Goal: Task Accomplishment & Management: Manage account settings

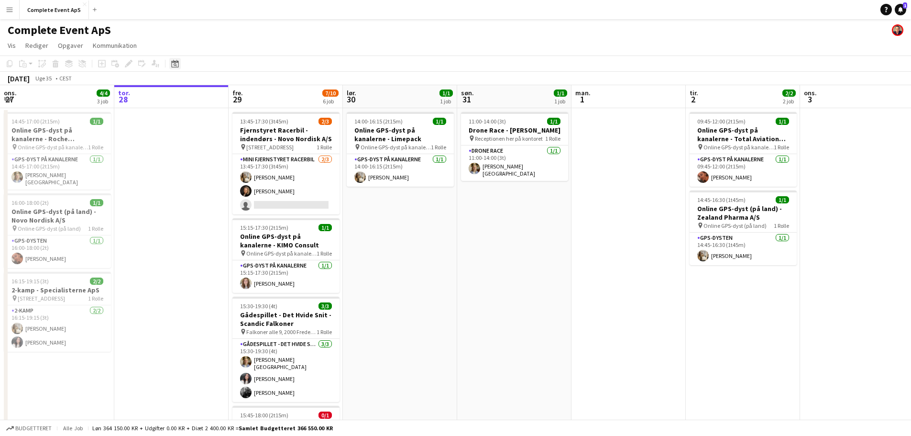
drag, startPoint x: 182, startPoint y: 62, endPoint x: 176, endPoint y: 61, distance: 6.3
click at [178, 62] on div "Datovælger [DATE] [DATE] mandag M tirsdag T onsdag O torsdag T fredag F lørdag …" at bounding box center [172, 63] width 22 height 11
click at [176, 61] on icon at bounding box center [174, 64] width 7 height 8
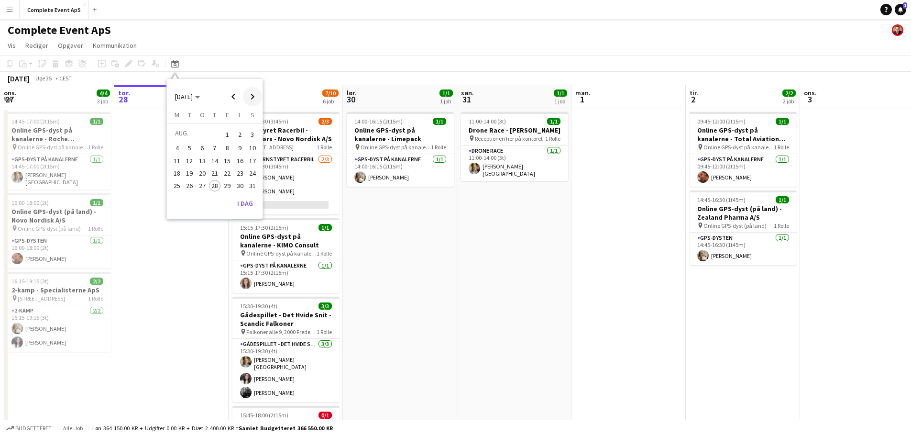
click at [256, 94] on span "Next month" at bounding box center [252, 96] width 19 height 19
click at [229, 171] on span "19" at bounding box center [227, 170] width 11 height 11
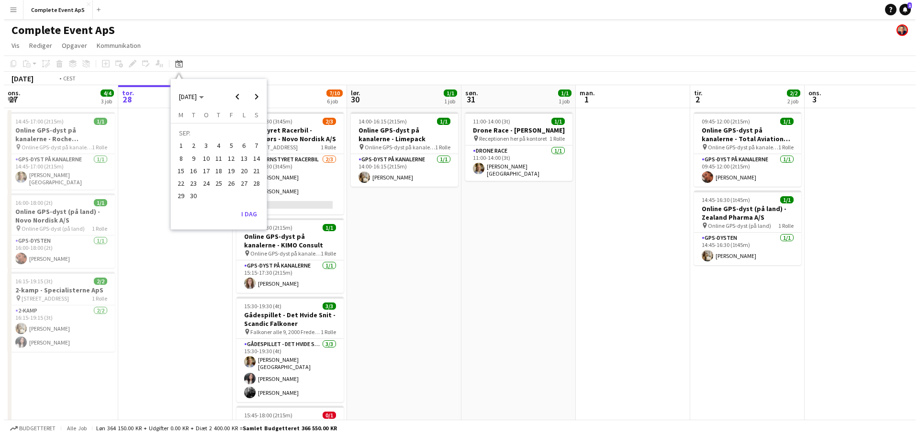
scroll to position [0, 329]
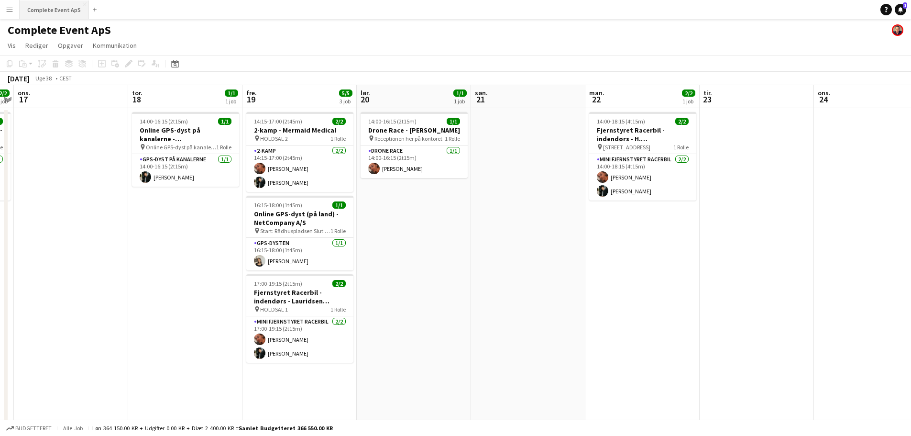
click at [57, 8] on button "Complete Event ApS Luk" at bounding box center [54, 9] width 69 height 19
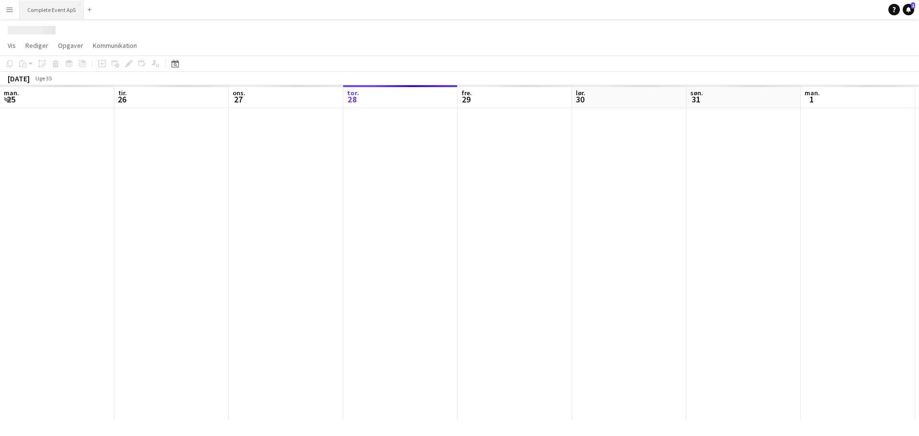
scroll to position [0, 229]
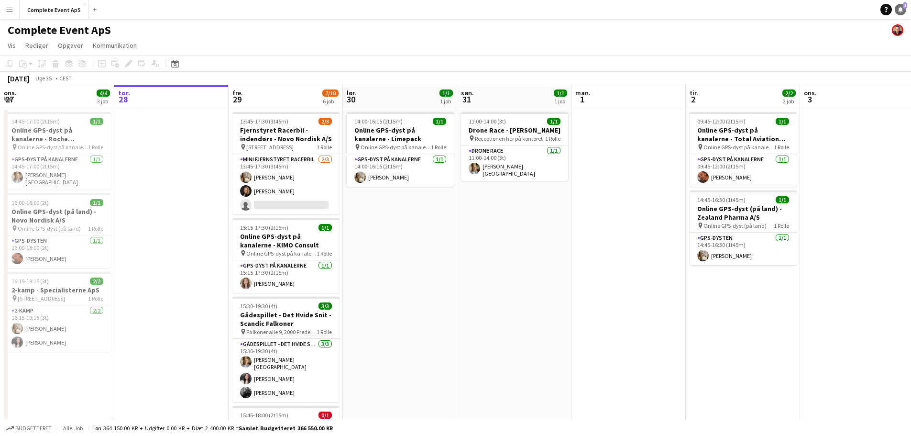
click at [898, 11] on icon "Notifikationer" at bounding box center [901, 10] width 6 height 6
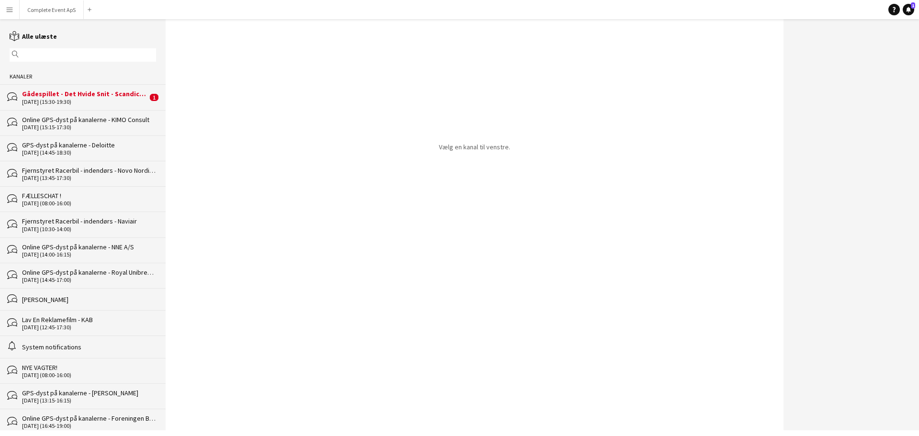
click at [102, 99] on div "[DATE] (15:30-19:30)" at bounding box center [84, 102] width 125 height 7
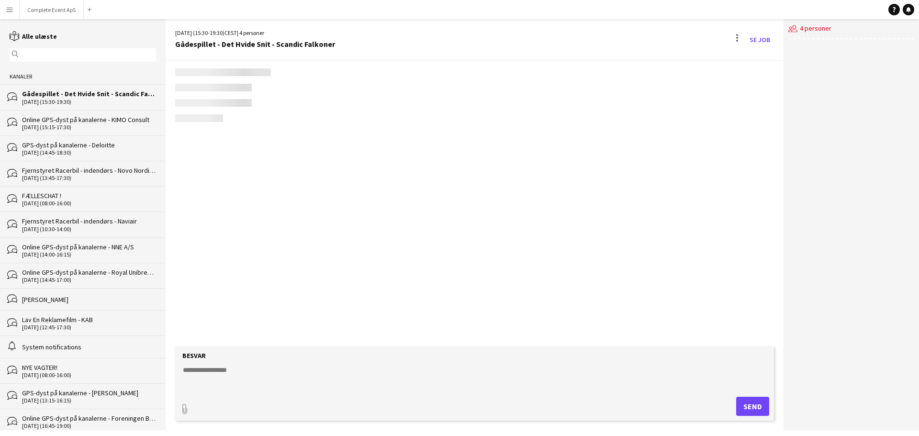
scroll to position [98, 0]
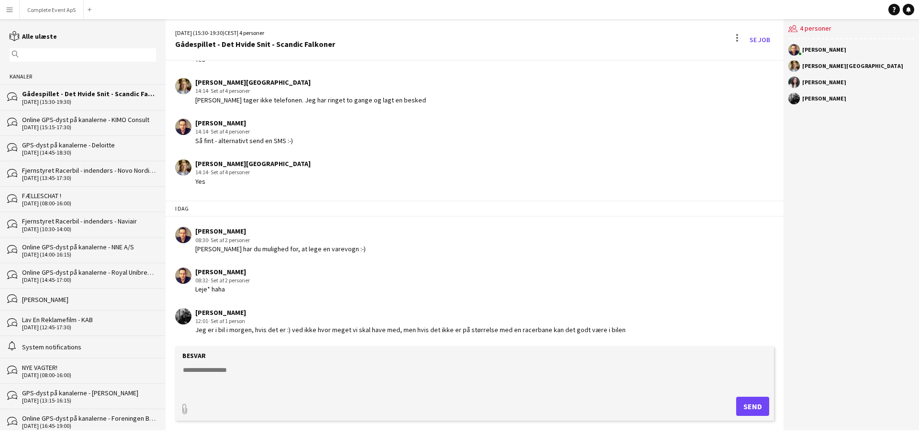
click at [304, 371] on textarea at bounding box center [476, 377] width 589 height 25
type textarea "*"
click at [377, 369] on textarea "**********" at bounding box center [476, 377] width 589 height 25
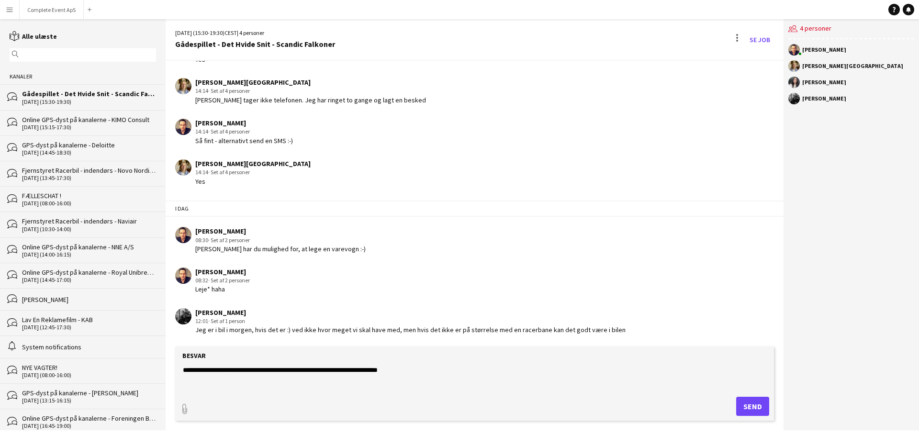
type textarea "**********"
click at [757, 405] on button "Send" at bounding box center [752, 406] width 33 height 19
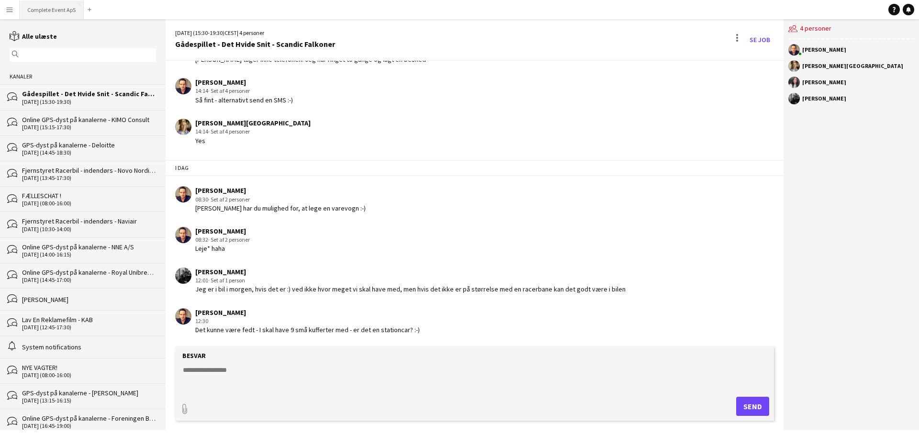
click at [40, 13] on button "Complete Event ApS Luk" at bounding box center [52, 9] width 64 height 19
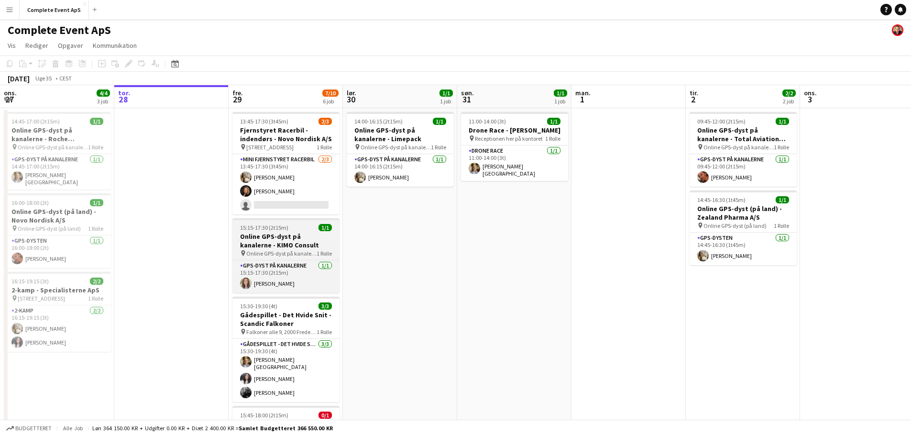
click at [301, 231] on app-job-card "15:15-17:30 (2t15m) 1/1 Online GPS-dyst på kanalerne - KIMO Consult pin Online …" at bounding box center [286, 255] width 107 height 75
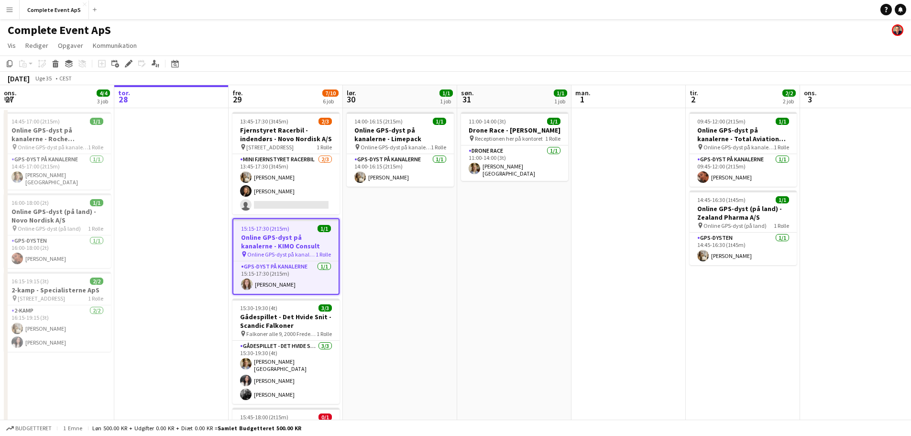
click at [301, 231] on div "15:15-17:30 (2t15m) 1/1" at bounding box center [285, 228] width 105 height 7
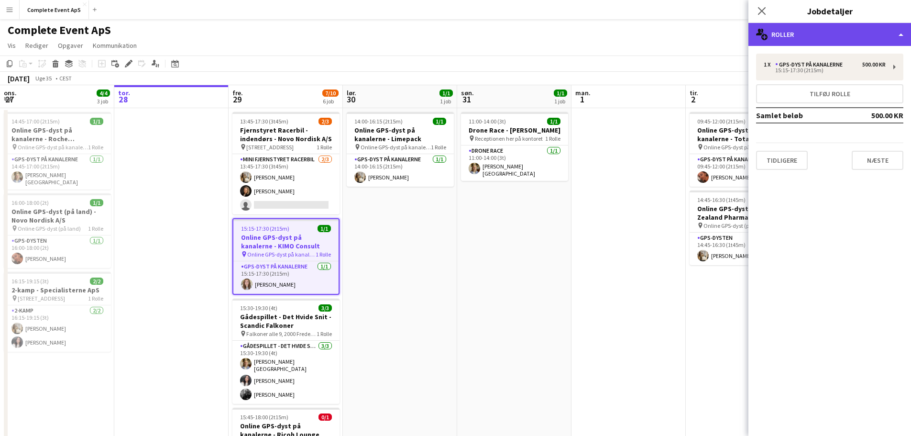
click at [798, 41] on div "multiple-users-add Roller" at bounding box center [830, 34] width 163 height 23
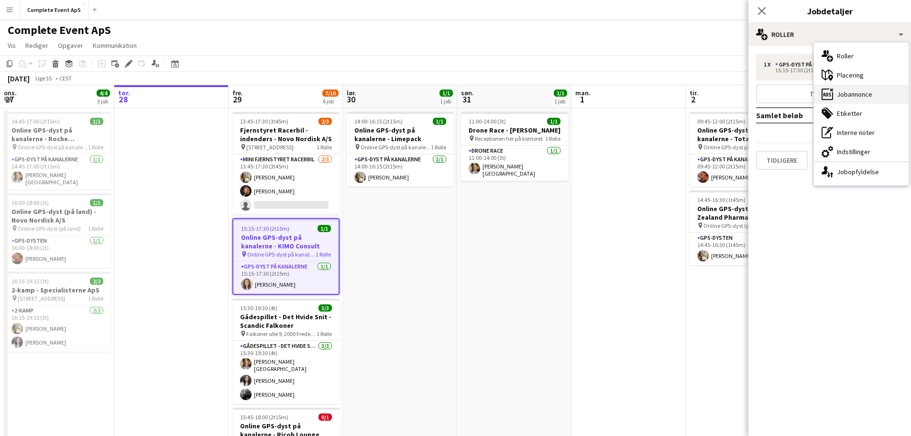
click at [849, 97] on div "ads-window Jobannonce" at bounding box center [861, 94] width 95 height 19
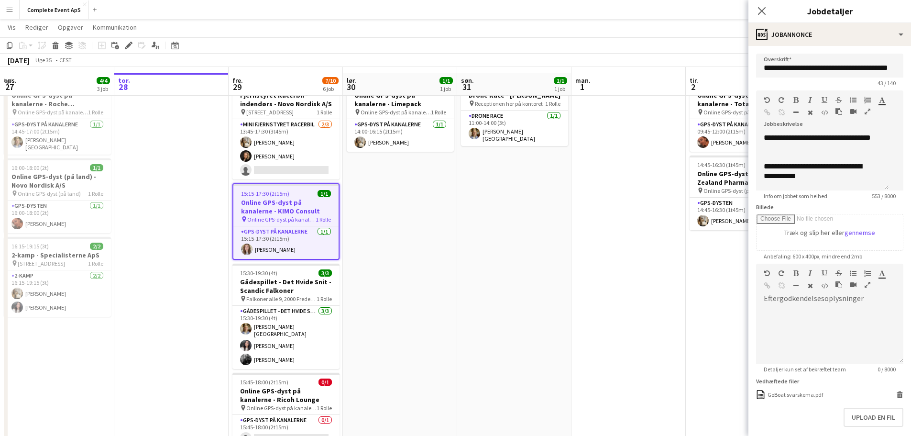
scroll to position [48, 0]
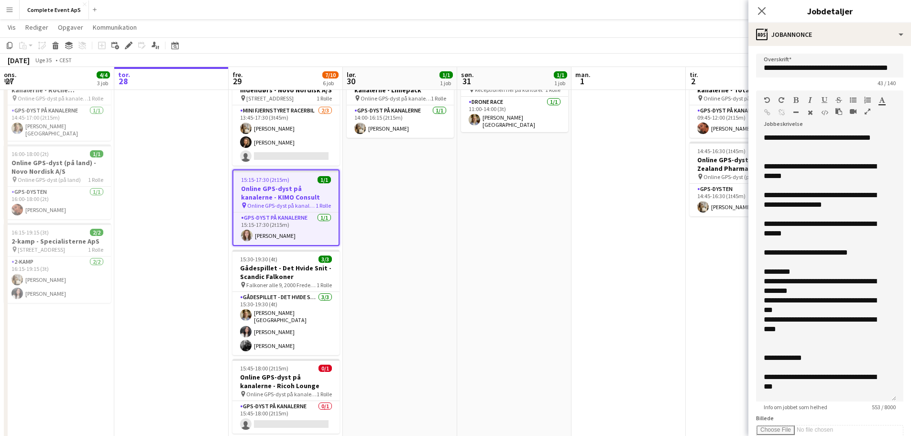
drag, startPoint x: 885, startPoint y: 200, endPoint x: 892, endPoint y: 420, distance: 219.2
click at [892, 420] on form "**********" at bounding box center [830, 369] width 163 height 631
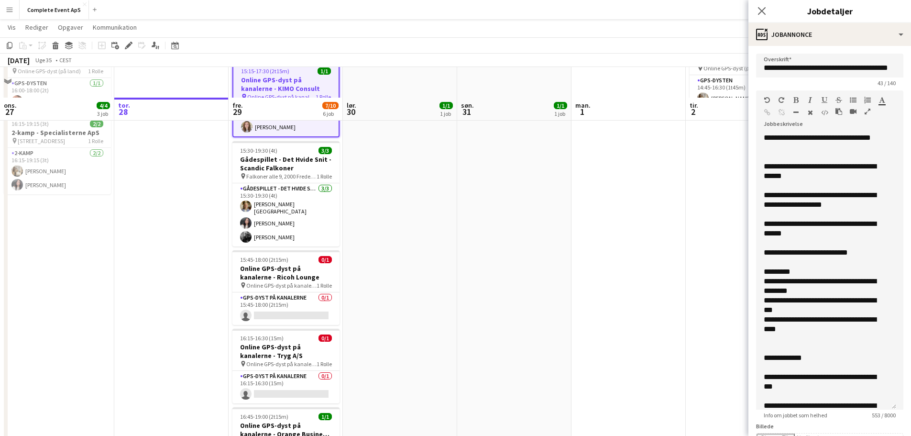
scroll to position [237, 0]
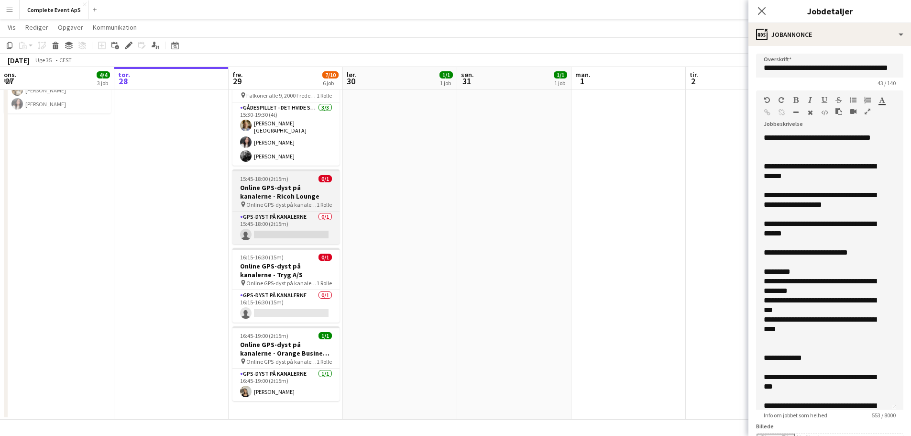
click at [294, 175] on div "15:45-18:00 (2t15m) 0/1" at bounding box center [286, 178] width 107 height 7
type input "**********"
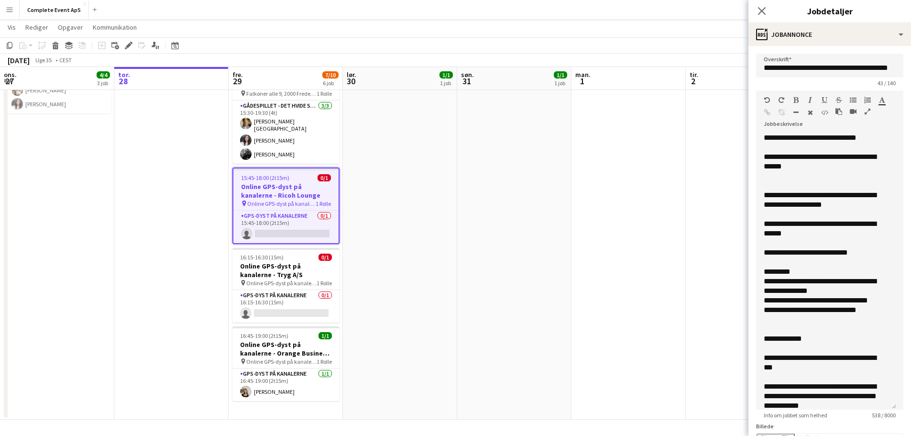
click at [294, 174] on div "15:45-18:00 (2t15m) 0/1" at bounding box center [285, 177] width 105 height 7
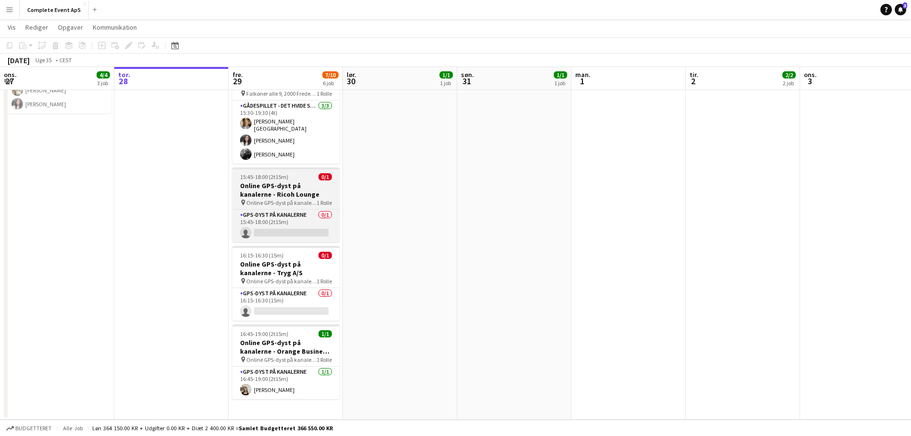
click at [300, 181] on h3 "Online GPS-dyst på kanalerne - Ricoh Lounge" at bounding box center [286, 189] width 107 height 17
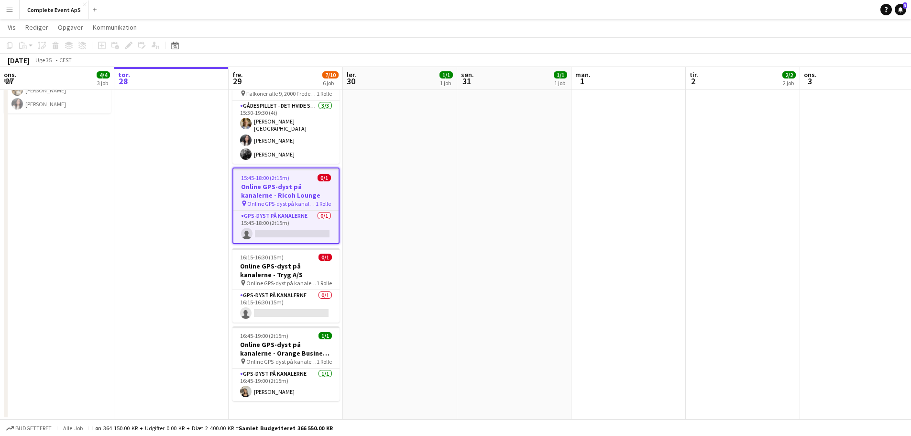
click at [300, 182] on h3 "Online GPS-dyst på kanalerne - Ricoh Lounge" at bounding box center [285, 190] width 105 height 17
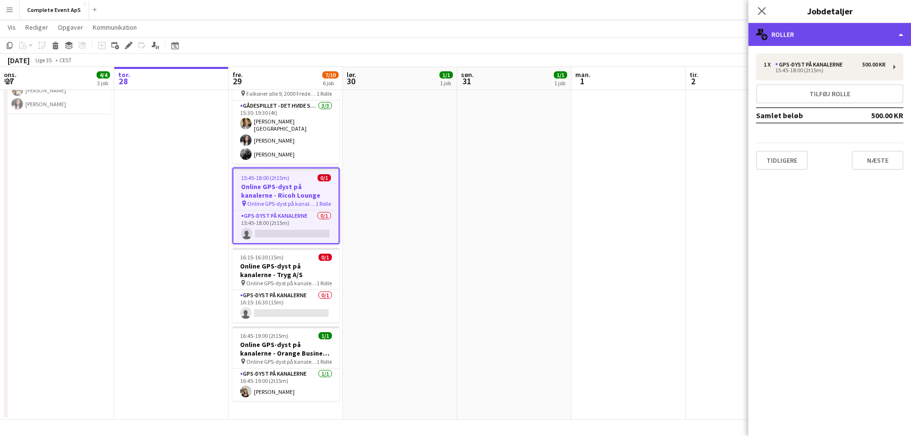
click at [808, 41] on div "multiple-users-add Roller" at bounding box center [830, 34] width 163 height 23
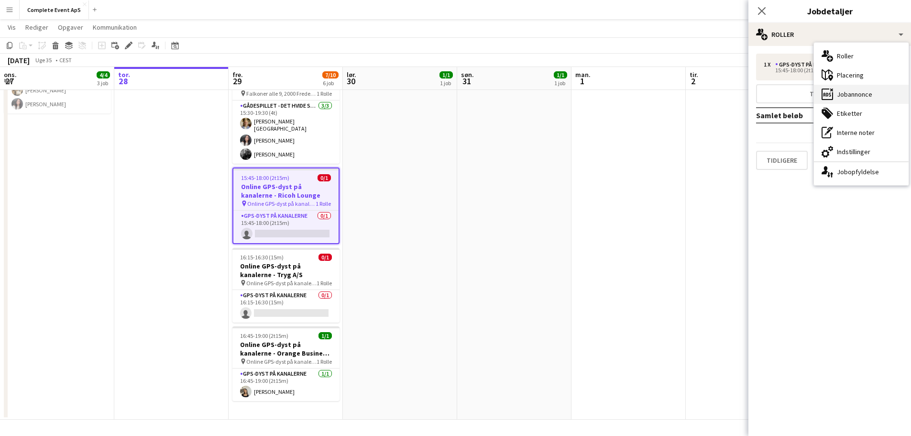
click at [858, 92] on div "ads-window Jobannonce" at bounding box center [861, 94] width 95 height 19
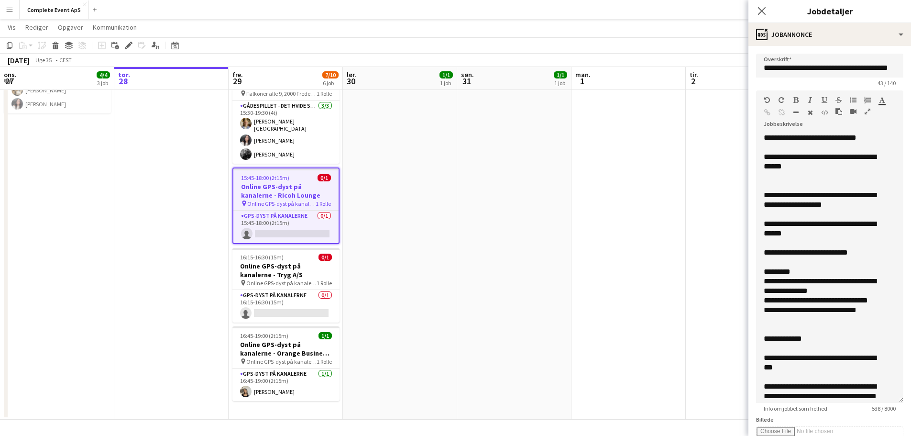
drag, startPoint x: 894, startPoint y: 185, endPoint x: 907, endPoint y: 398, distance: 212.8
click at [907, 398] on mat-expansion-panel "**********" at bounding box center [830, 241] width 163 height 390
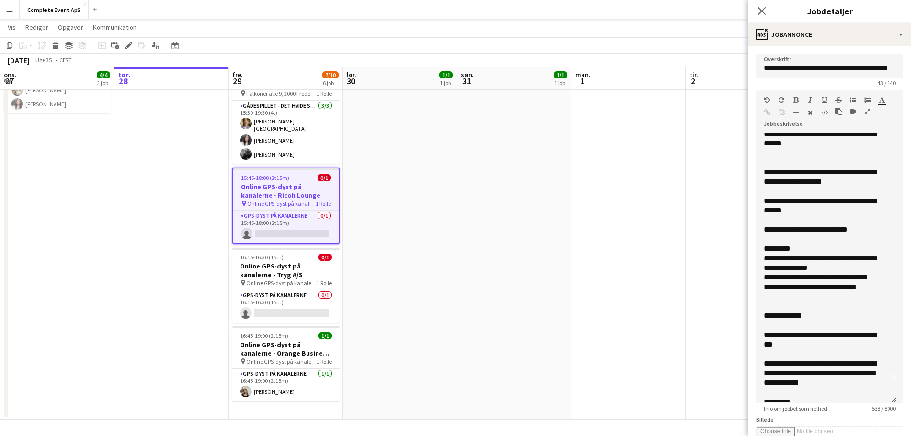
scroll to position [34, 0]
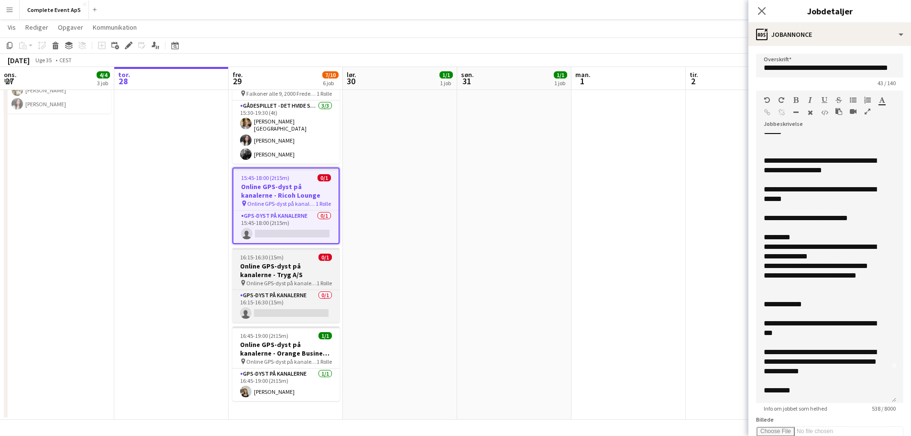
click at [299, 257] on div "16:15-16:30 (15m) 0/1" at bounding box center [286, 257] width 107 height 7
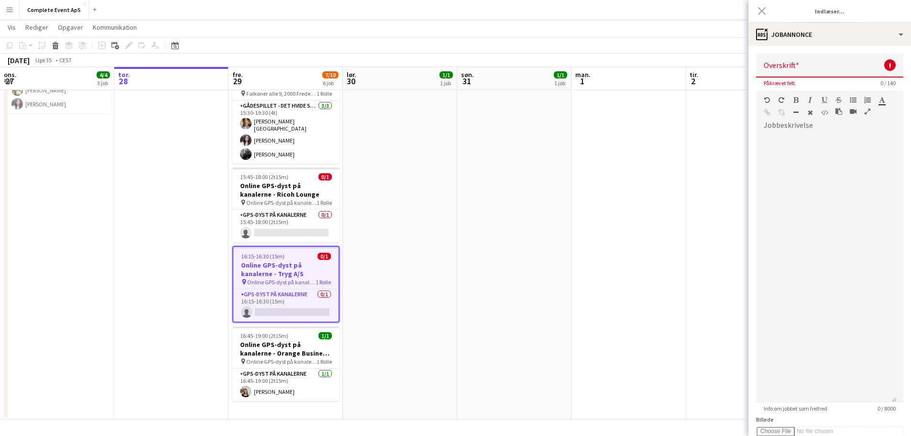
type input "**********"
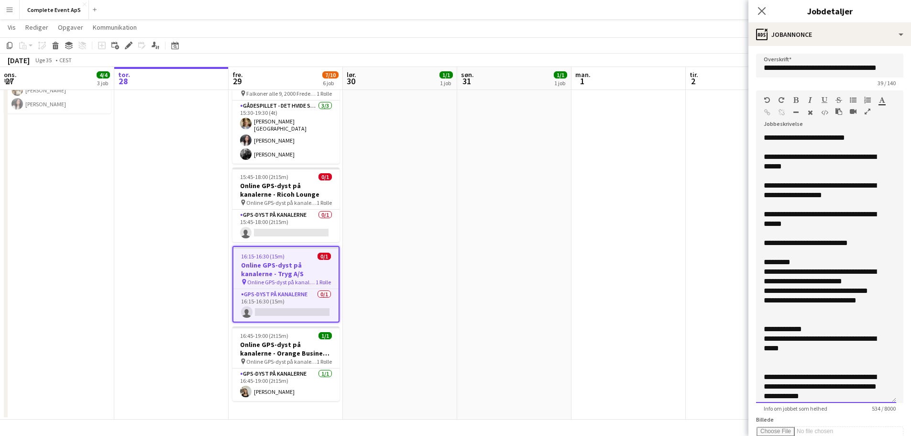
click at [822, 214] on div "**********" at bounding box center [823, 219] width 118 height 19
click at [818, 216] on div "**********" at bounding box center [823, 219] width 118 height 19
click at [821, 215] on div "**********" at bounding box center [823, 219] width 118 height 19
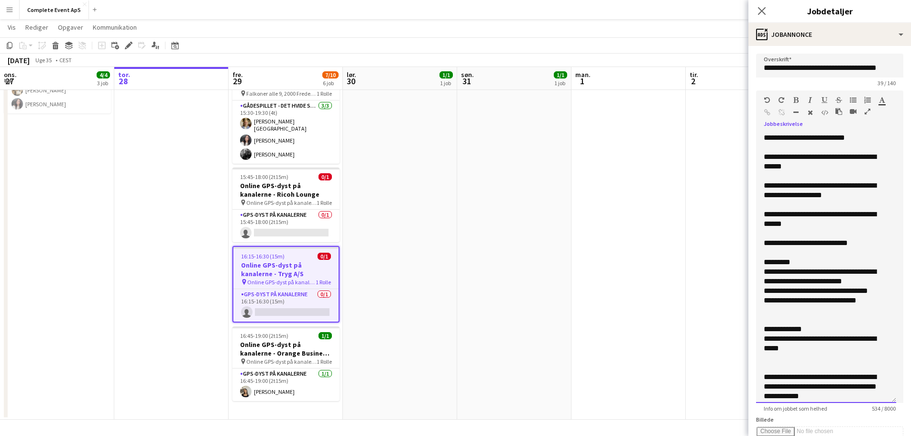
click at [776, 224] on div "**********" at bounding box center [823, 219] width 118 height 19
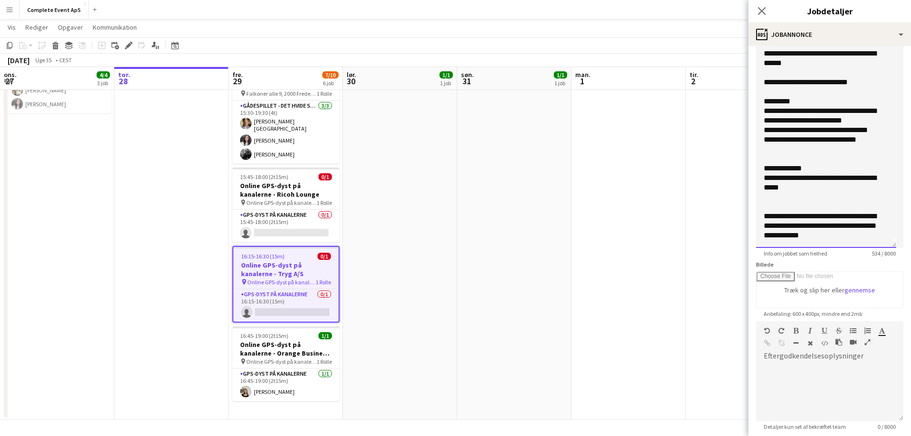
scroll to position [18, 0]
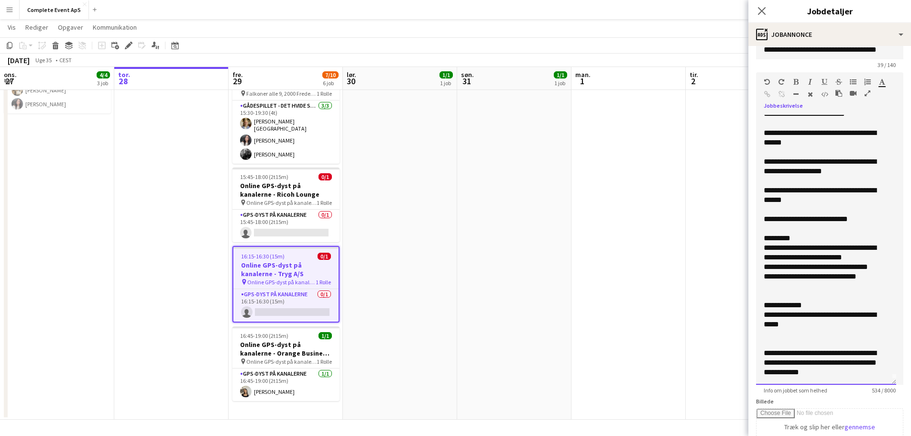
click at [878, 373] on div "**********" at bounding box center [823, 362] width 118 height 29
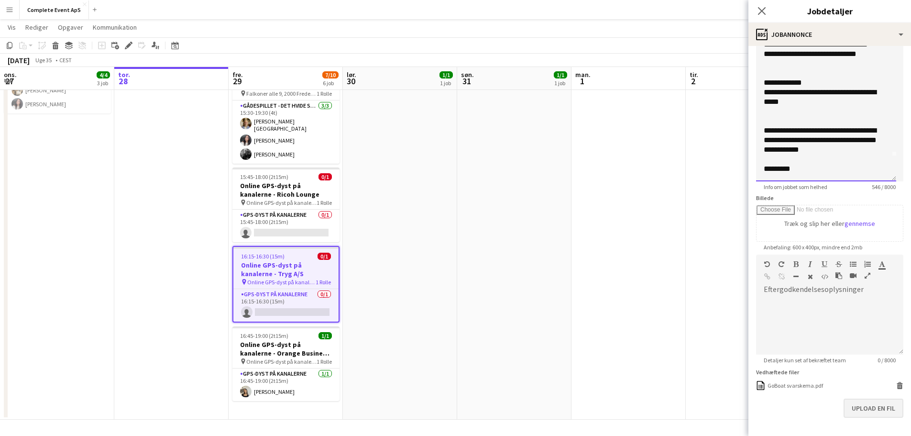
scroll to position [257, 0]
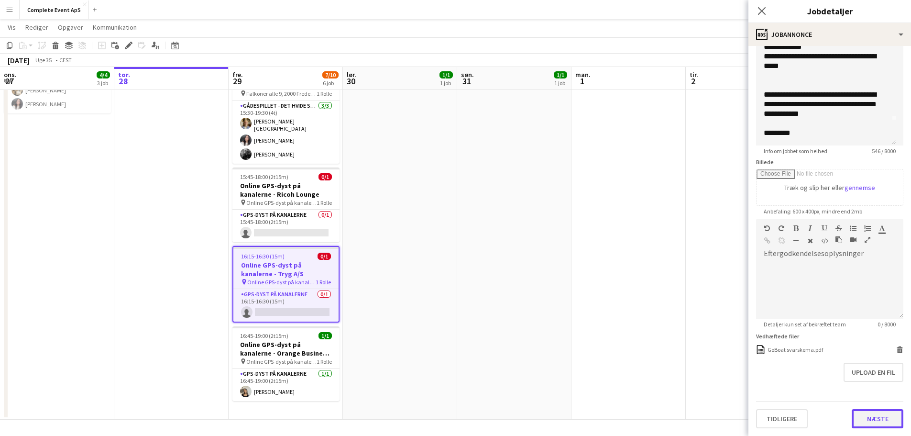
click at [872, 422] on button "Næste" at bounding box center [878, 418] width 52 height 19
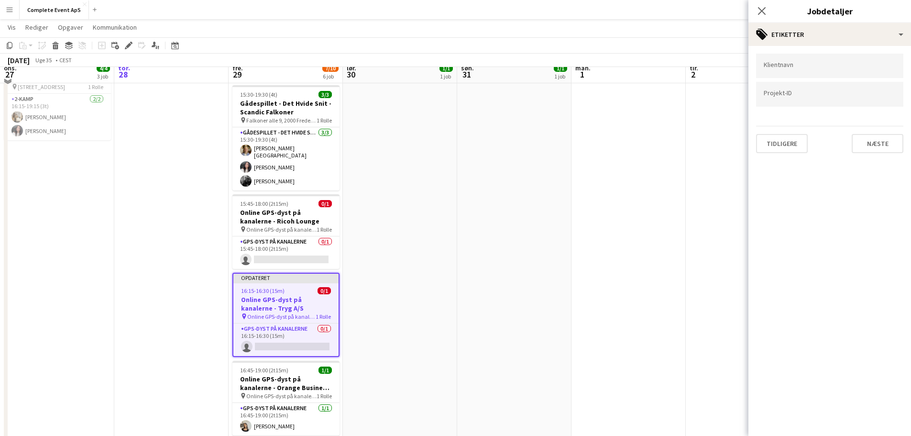
scroll to position [189, 0]
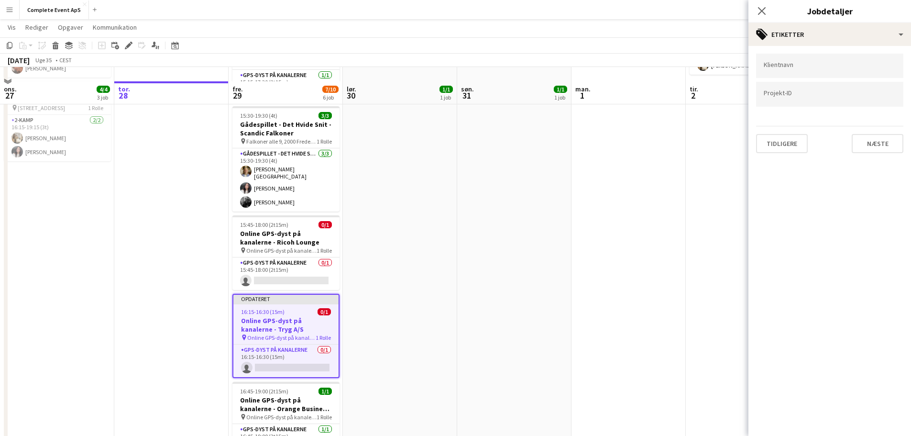
click at [624, 254] on app-date-cell at bounding box center [629, 193] width 114 height 550
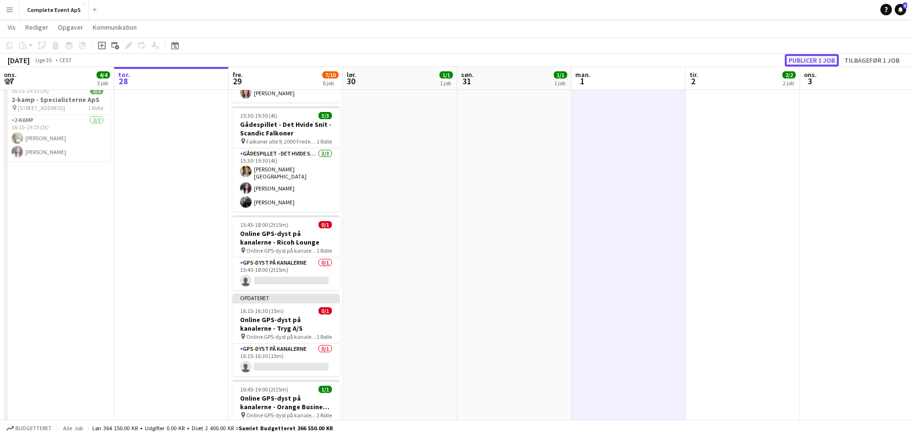
click at [802, 59] on button "Publicer 1 job" at bounding box center [812, 60] width 54 height 12
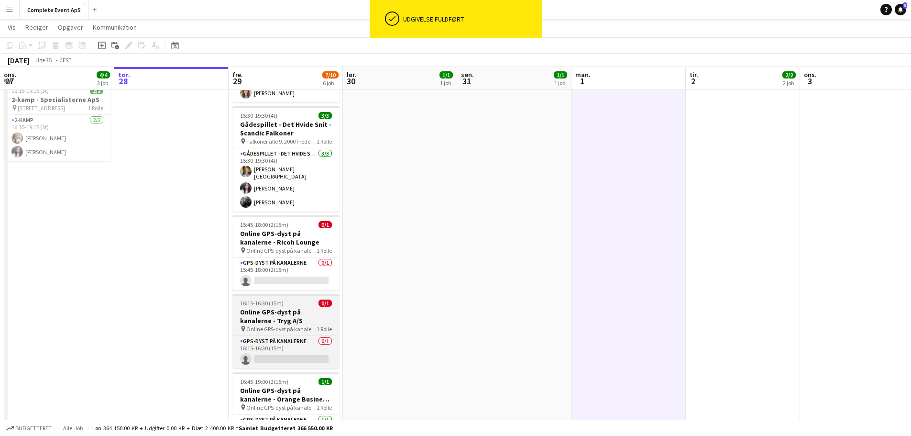
click at [304, 299] on div "16:15-16:30 (15m) 0/1" at bounding box center [286, 302] width 107 height 7
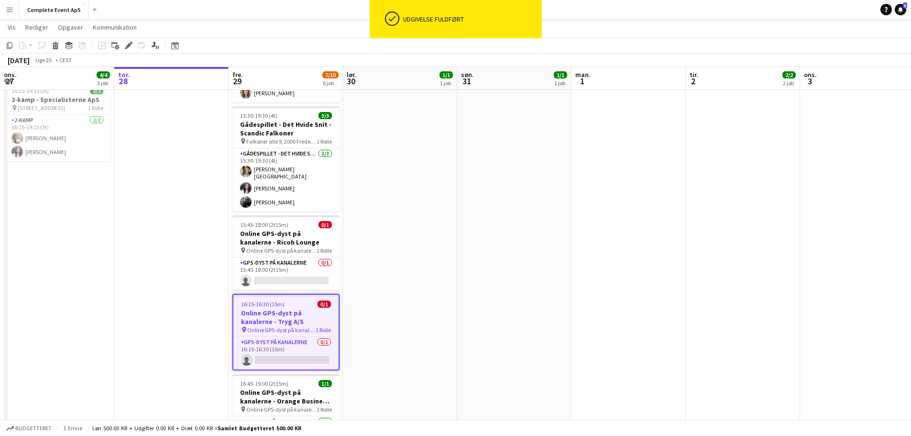
click at [304, 300] on div "16:15-16:30 (15m) 0/1" at bounding box center [285, 303] width 105 height 7
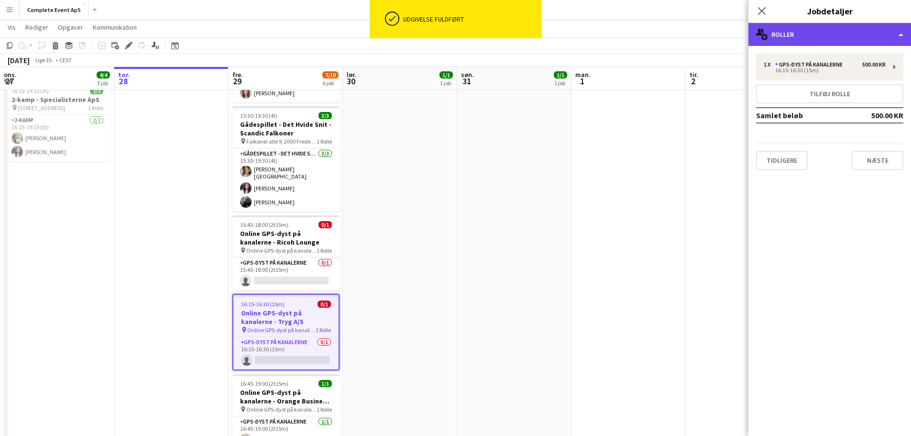
click at [811, 35] on div "multiple-users-add Roller" at bounding box center [830, 34] width 163 height 23
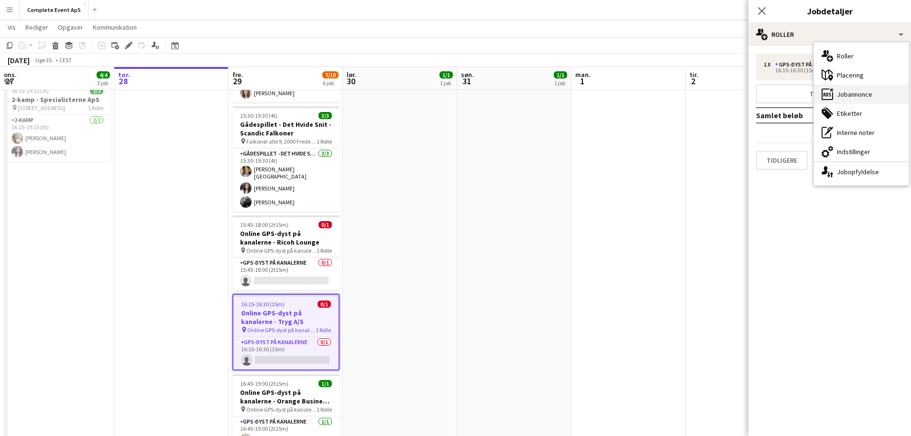
click at [849, 94] on div "ads-window Jobannonce" at bounding box center [861, 94] width 95 height 19
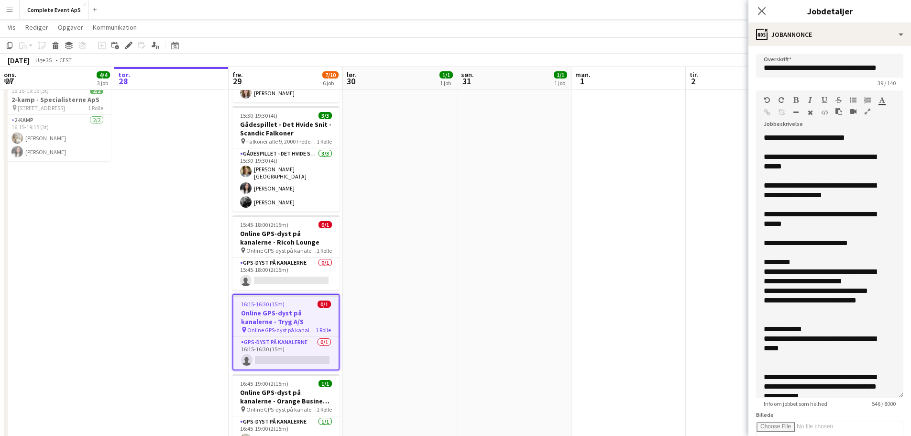
drag, startPoint x: 892, startPoint y: 188, endPoint x: 913, endPoint y: 400, distance: 213.0
click at [911, 400] on html "Menu Boards Boards Boards Alle job Status Arbejdsstyrke Arbejdsstyrke Min arbej…" at bounding box center [455, 147] width 911 height 673
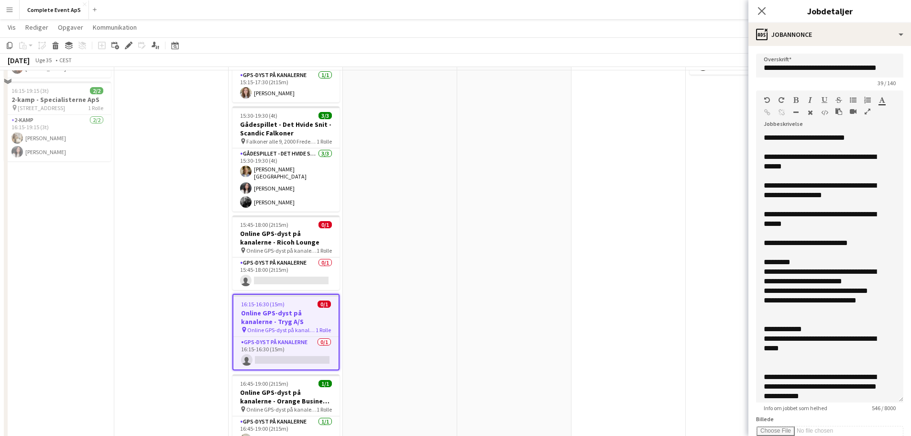
scroll to position [0, 0]
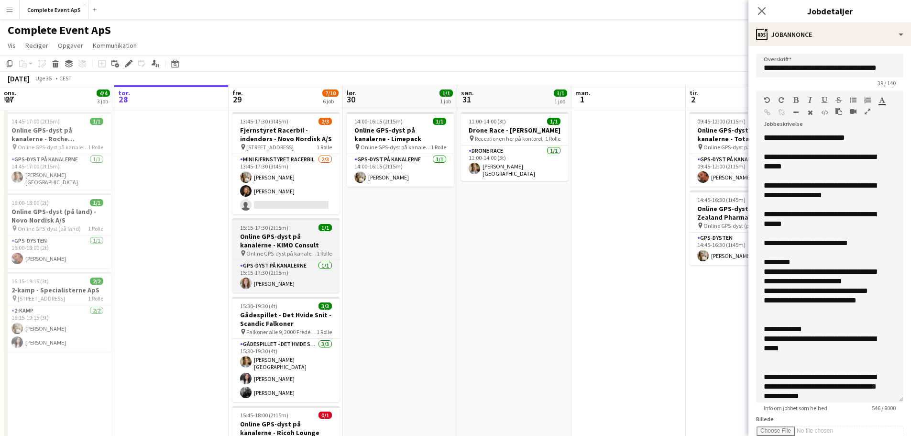
click at [303, 228] on div "15:15-17:30 (2t15m) 1/1" at bounding box center [286, 227] width 107 height 7
type input "**********"
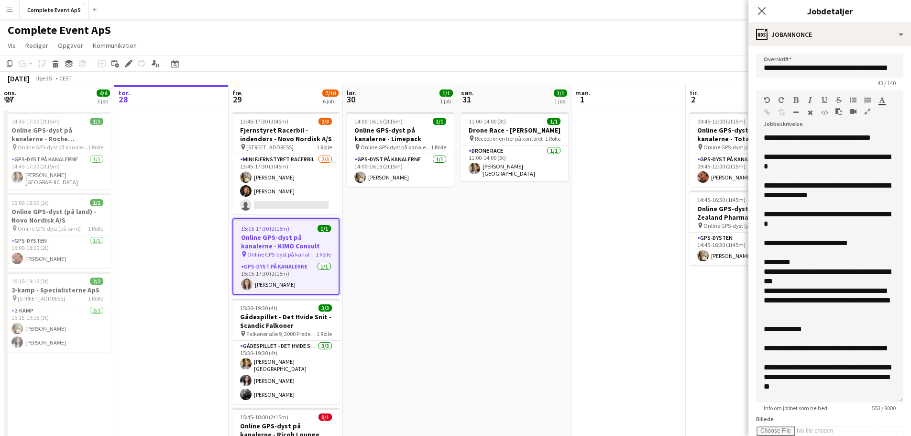
click at [303, 228] on div "15:15-17:30 (2t15m) 1/1" at bounding box center [285, 228] width 105 height 7
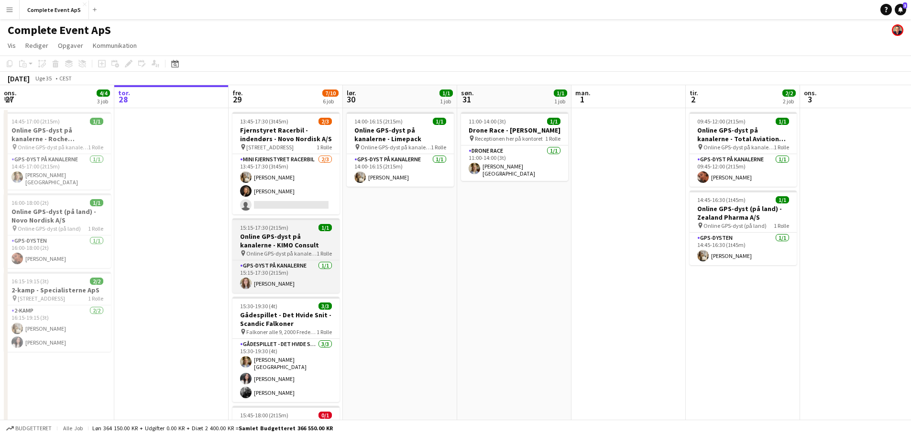
click at [305, 229] on div "15:15-17:30 (2t15m) 1/1" at bounding box center [286, 227] width 107 height 7
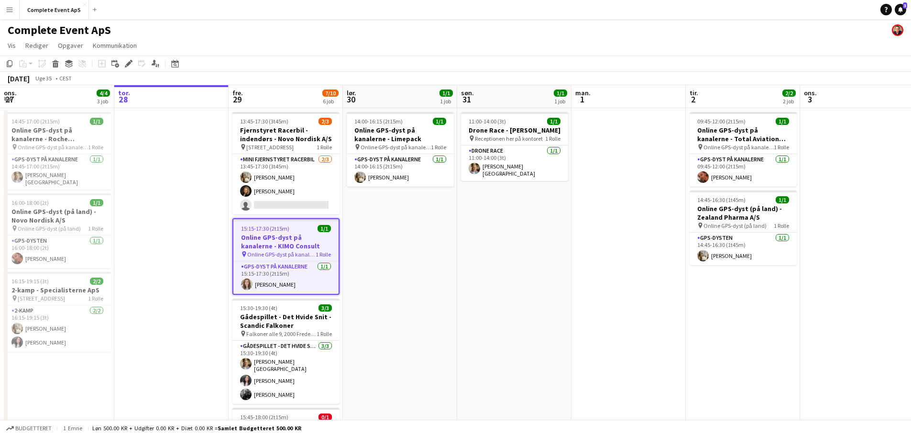
click at [305, 229] on div "15:15-17:30 (2t15m) 1/1" at bounding box center [285, 228] width 105 height 7
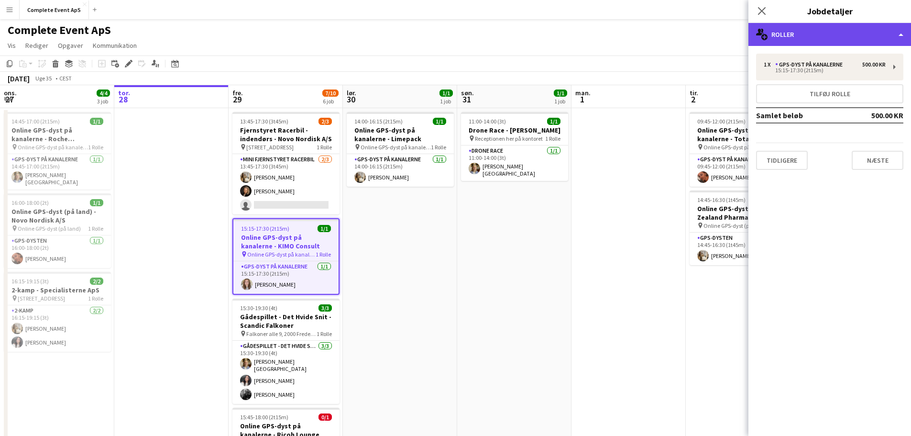
click at [810, 28] on div "multiple-users-add Roller" at bounding box center [830, 34] width 163 height 23
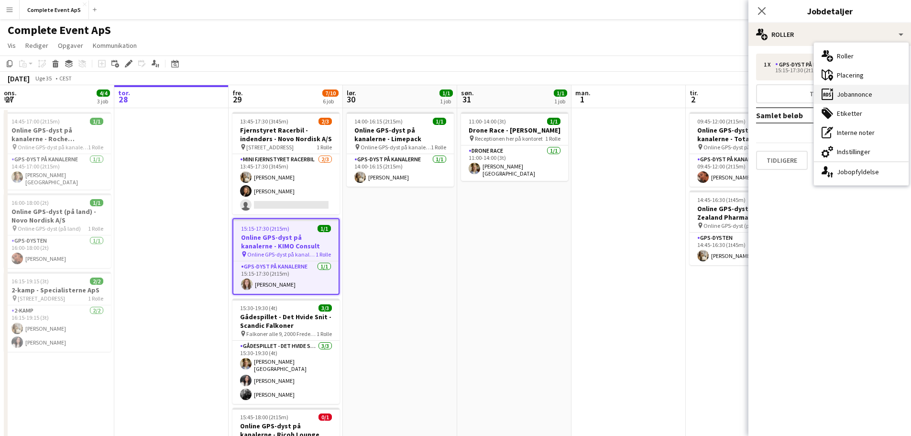
click at [851, 92] on div "ads-window Jobannonce" at bounding box center [861, 94] width 95 height 19
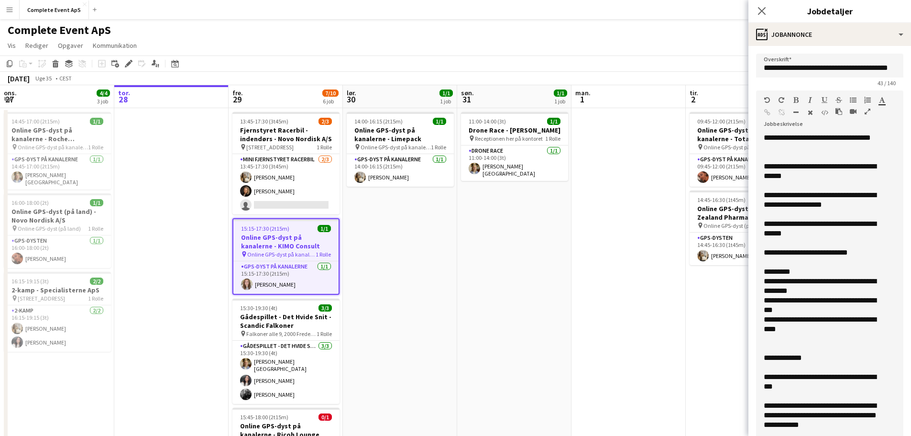
drag, startPoint x: 892, startPoint y: 183, endPoint x: 878, endPoint y: 435, distance: 253.0
click at [878, 434] on div "**********" at bounding box center [829, 288] width 147 height 310
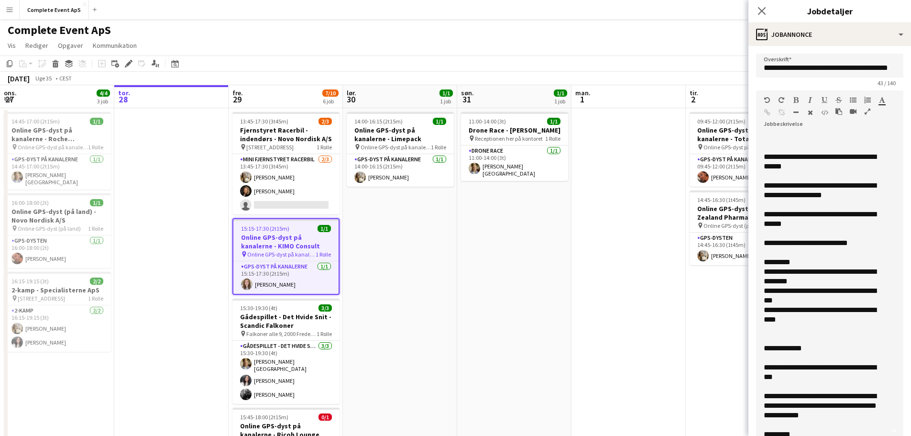
scroll to position [13, 0]
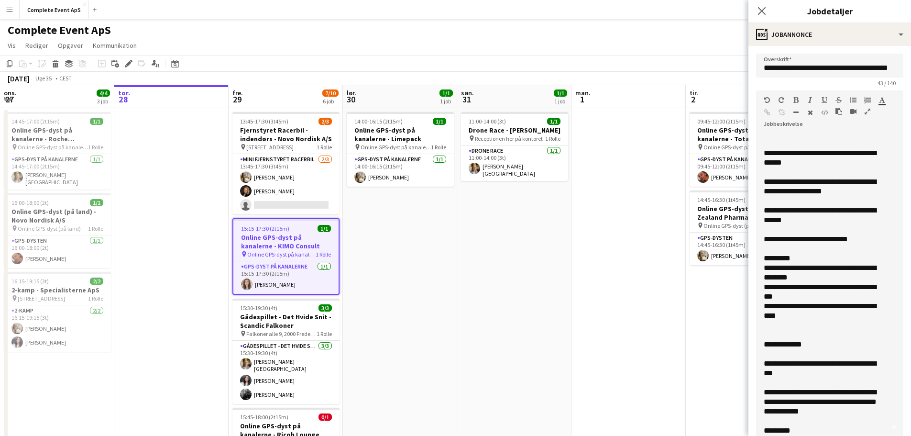
click at [787, 295] on div "**********" at bounding box center [823, 291] width 118 height 19
click at [805, 319] on div "**********" at bounding box center [823, 310] width 118 height 19
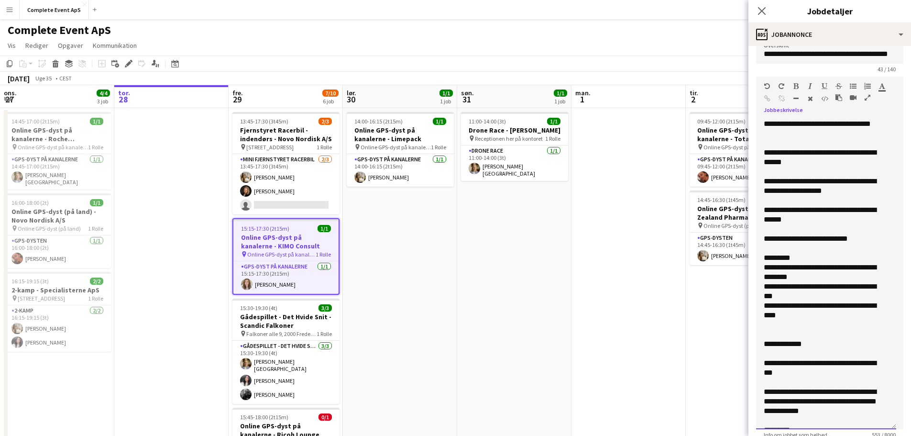
scroll to position [0, 0]
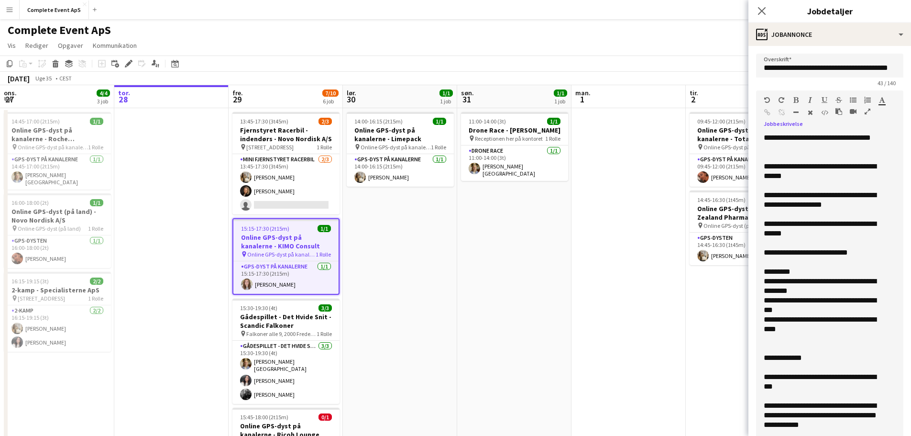
click at [817, 223] on div "**********" at bounding box center [823, 228] width 118 height 19
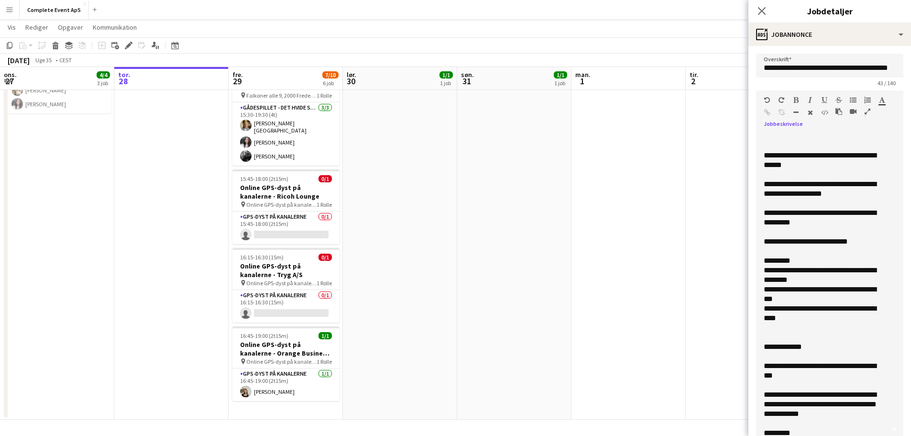
scroll to position [13, 0]
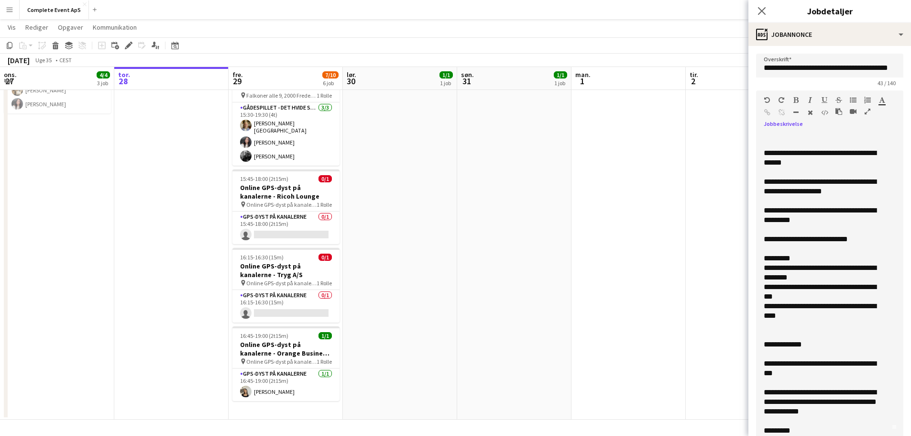
click at [660, 346] on app-date-cell at bounding box center [629, 145] width 114 height 550
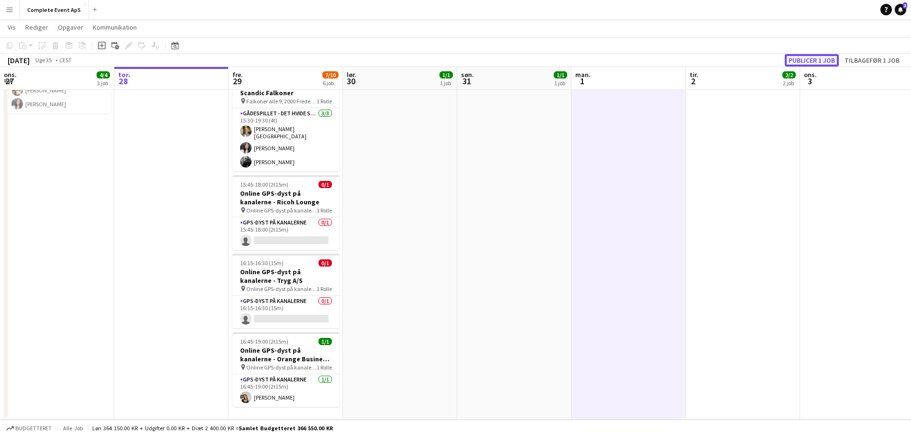
click at [802, 60] on button "Publicer 1 job" at bounding box center [812, 60] width 54 height 12
click at [901, 10] on icon at bounding box center [900, 9] width 5 height 5
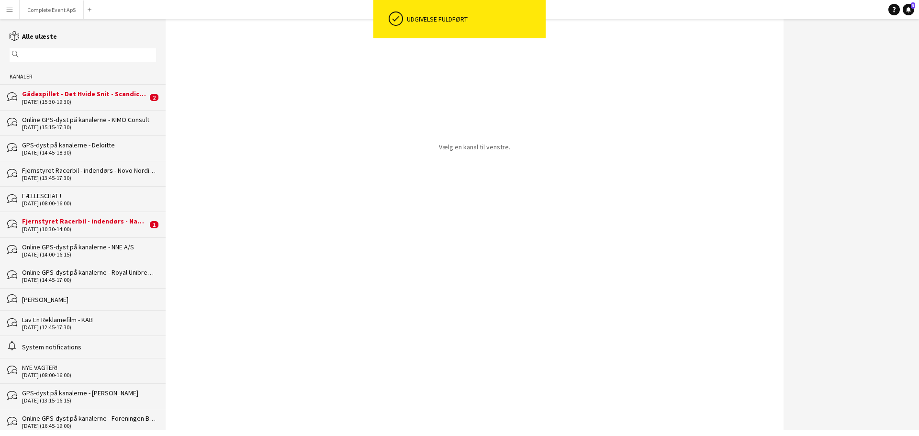
click at [89, 226] on div "[DATE] (10:30-14:00)" at bounding box center [84, 229] width 125 height 7
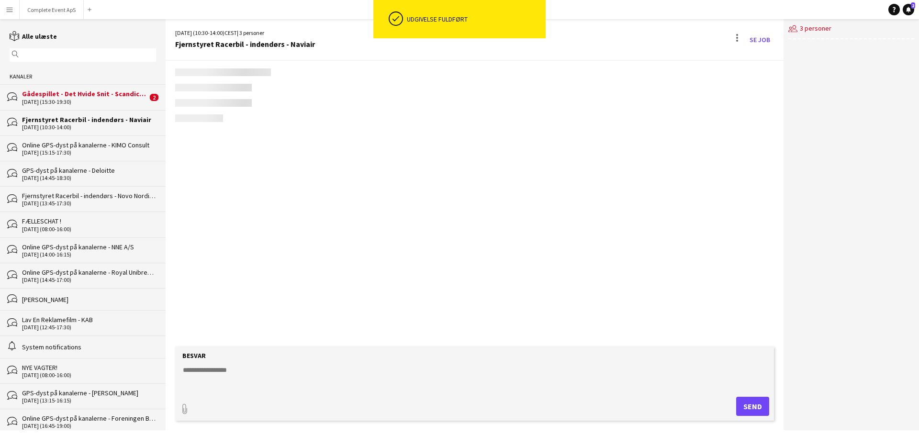
scroll to position [389, 0]
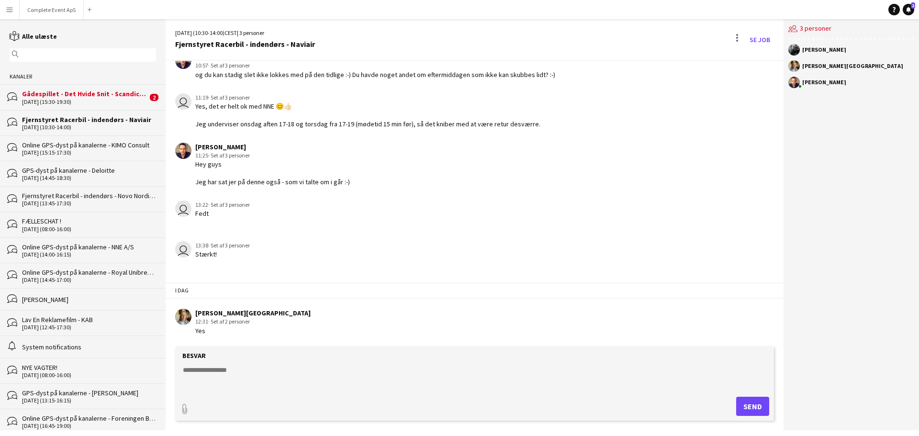
click at [106, 98] on div "Gådespillet - Det Hvide Snit - Scandic Falkoner" at bounding box center [84, 93] width 125 height 9
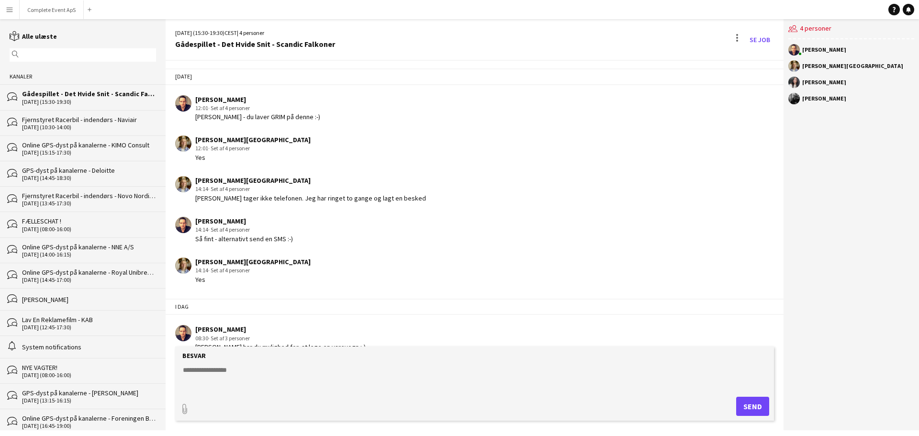
scroll to position [220, 0]
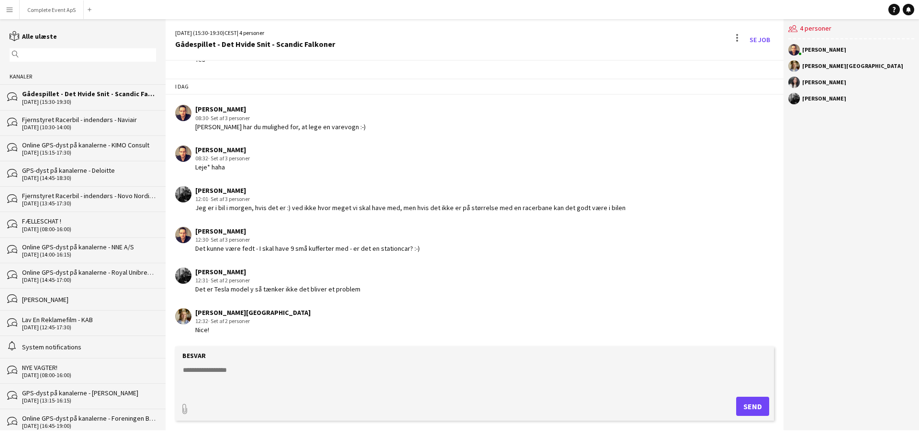
click at [292, 394] on form "Besvar paperclip Send" at bounding box center [474, 383] width 598 height 74
click at [289, 389] on textarea at bounding box center [476, 377] width 589 height 25
type textarea "**********"
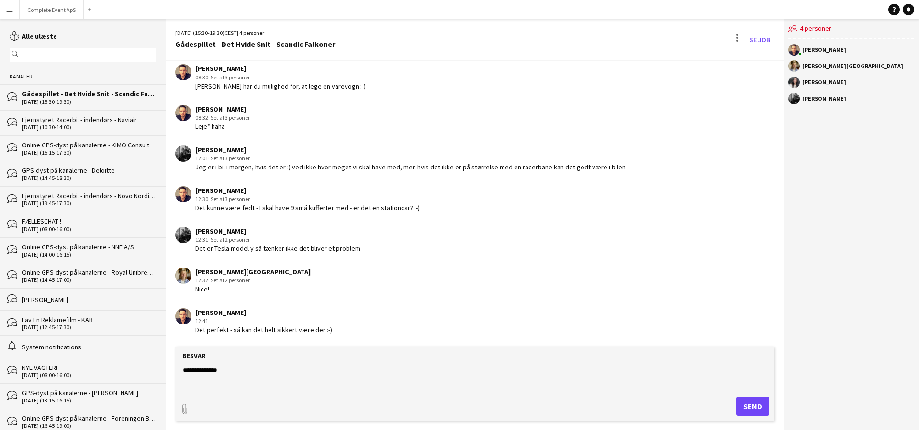
type textarea "**********"
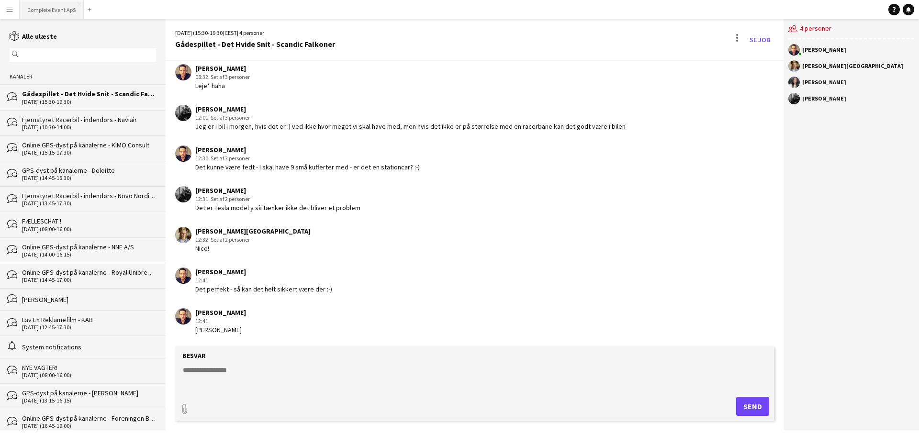
click at [47, 8] on button "Complete Event ApS Luk" at bounding box center [52, 9] width 64 height 19
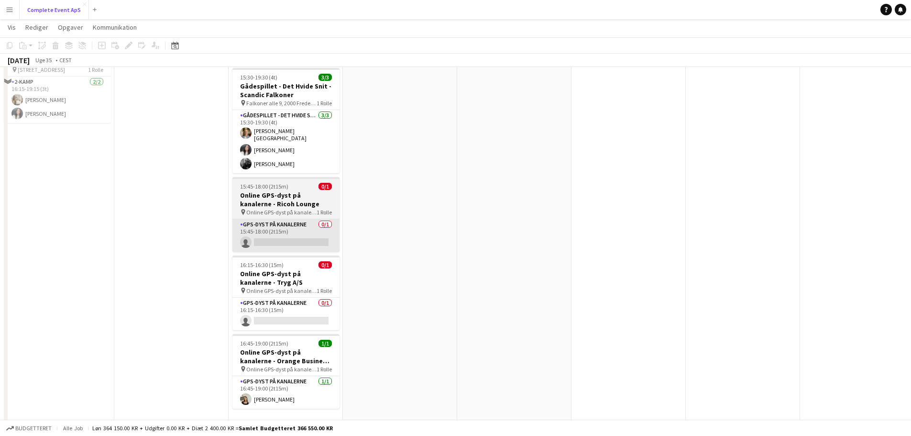
scroll to position [237, 0]
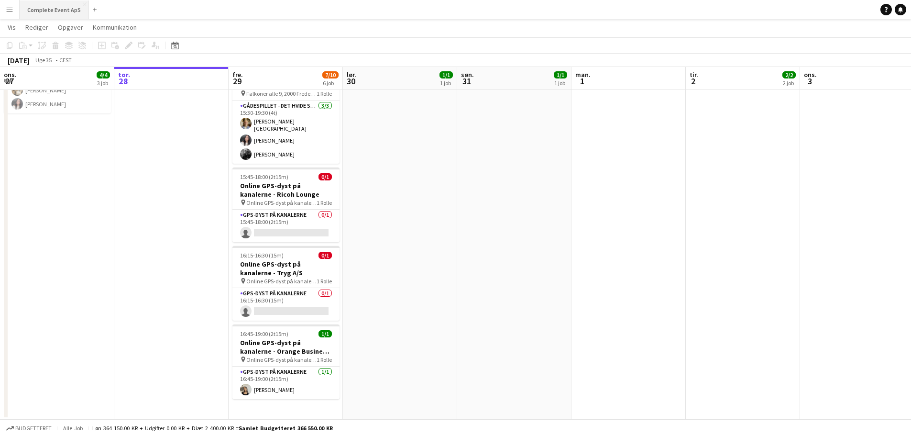
click at [49, 6] on button "Complete Event ApS Luk" at bounding box center [54, 9] width 69 height 19
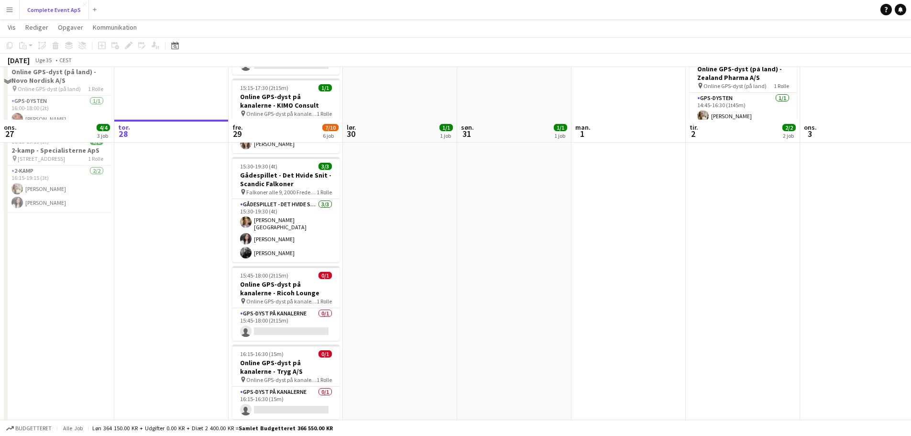
scroll to position [191, 0]
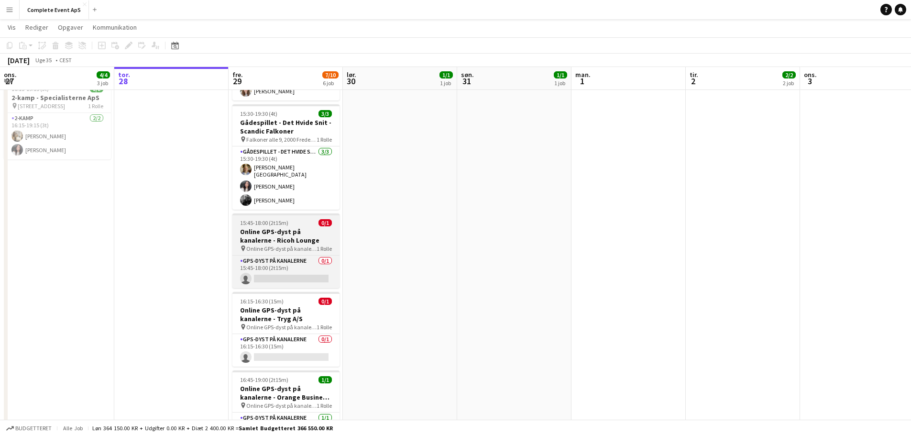
click at [295, 219] on div "15:45-18:00 (2t15m) 0/1" at bounding box center [286, 222] width 107 height 7
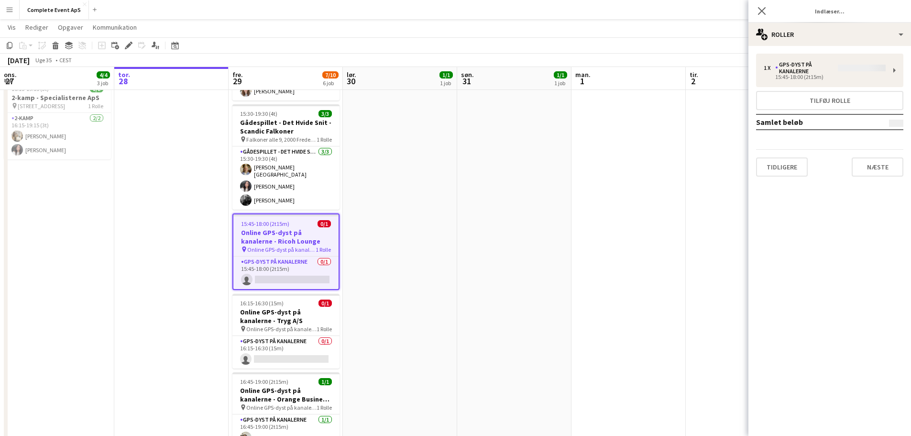
type input "**********"
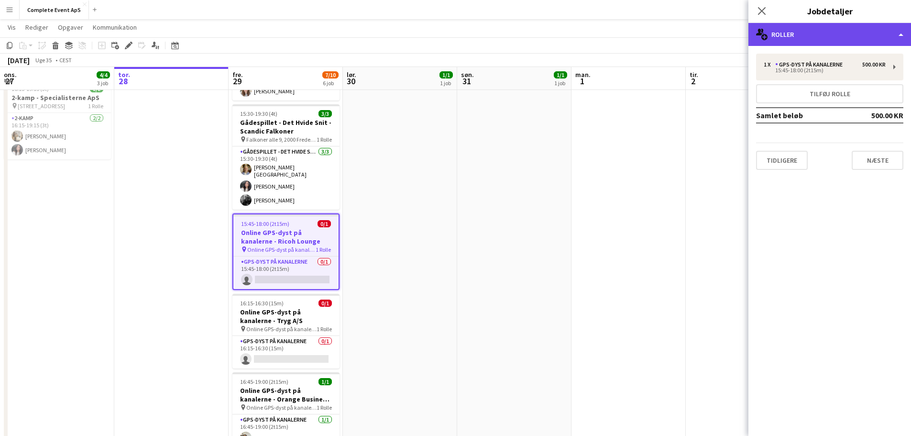
click at [817, 33] on div "multiple-users-add Roller" at bounding box center [830, 34] width 163 height 23
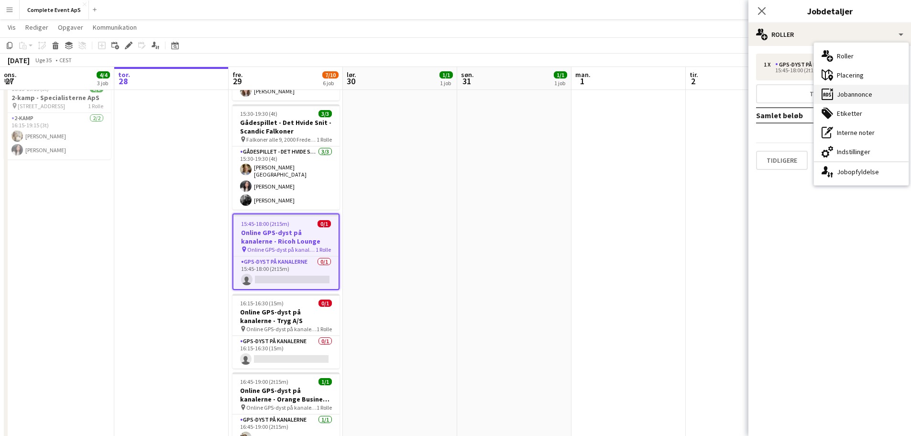
click at [862, 93] on div "ads-window Jobannonce" at bounding box center [861, 94] width 95 height 19
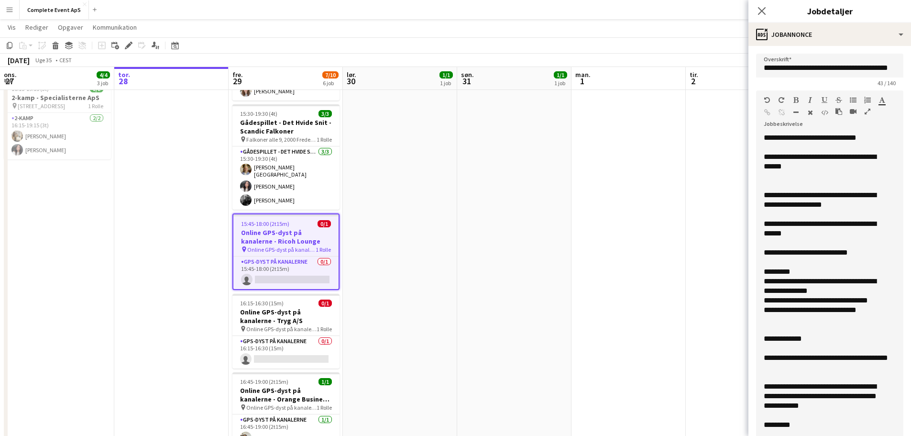
drag, startPoint x: 887, startPoint y: 199, endPoint x: 826, endPoint y: 455, distance: 263.5
click at [826, 434] on html "Menu Boards Boards Boards Alle job Status Arbejdsstyrke Arbejdsstyrke Min arbej…" at bounding box center [455, 145] width 911 height 673
click at [843, 243] on div at bounding box center [830, 243] width 132 height 10
click at [691, 313] on app-date-cell "09:45-12:00 (2t15m) 1/1 Online GPS-dyst på kanalerne - Total Aviation Ltd A/S p…" at bounding box center [743, 191] width 114 height 550
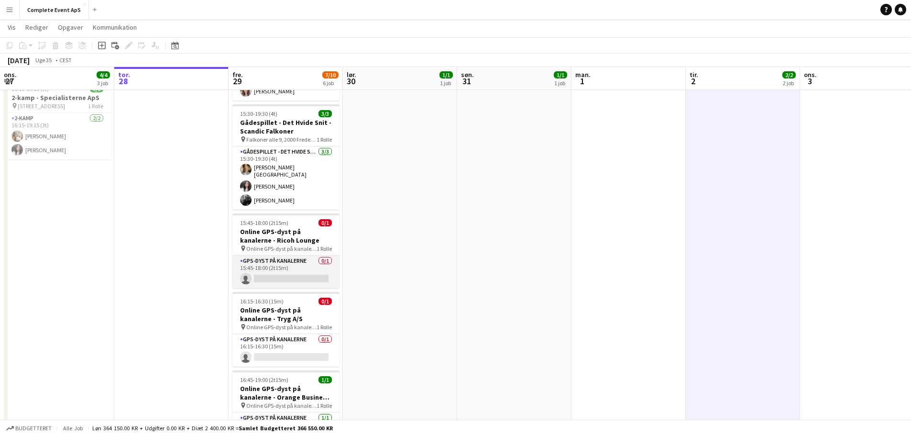
click at [299, 273] on app-card-role "GPS-dyst på kanalerne 0/1 15:45-18:00 (2t15m) single-neutral-actions" at bounding box center [286, 271] width 107 height 33
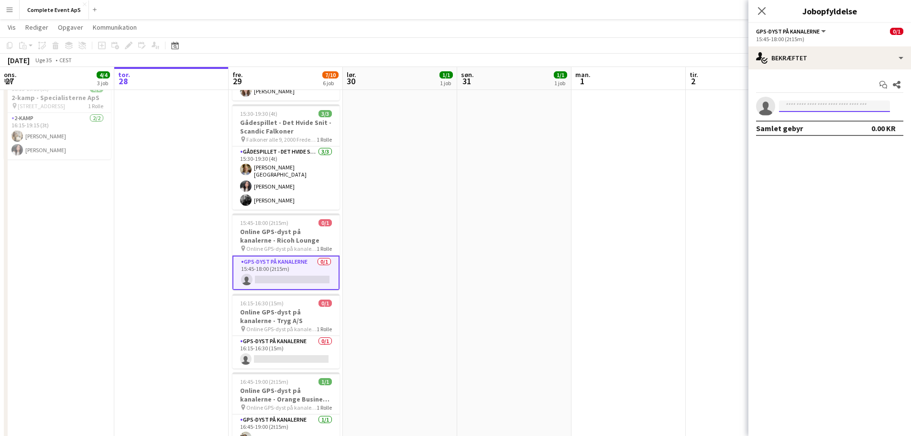
click at [805, 104] on input at bounding box center [834, 105] width 111 height 11
type input "*********"
click at [809, 129] on span "[EMAIL_ADDRESS][DOMAIN_NAME]" at bounding box center [835, 128] width 96 height 8
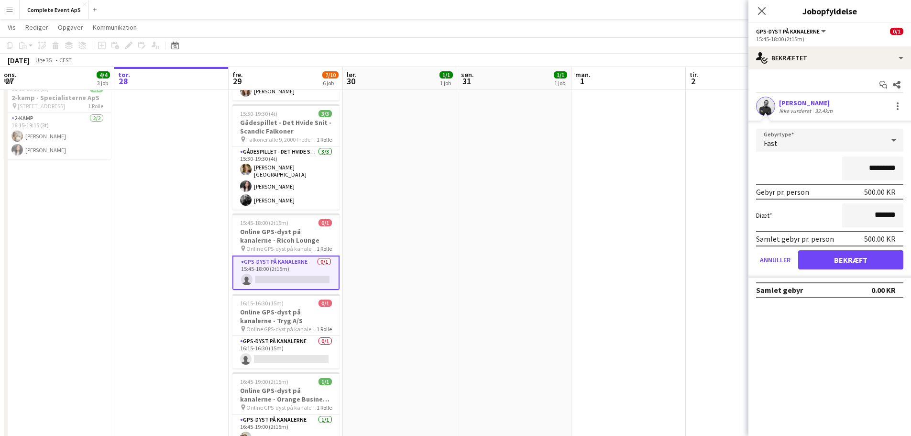
drag, startPoint x: 858, startPoint y: 167, endPoint x: 921, endPoint y: 170, distance: 63.7
click at [911, 170] on html "Menu Boards Boards Boards Alle job Status Arbejdsstyrke Arbejdsstyrke Min arbej…" at bounding box center [455, 145] width 911 height 673
type input "****"
click at [859, 257] on button "Bekræft" at bounding box center [850, 259] width 105 height 19
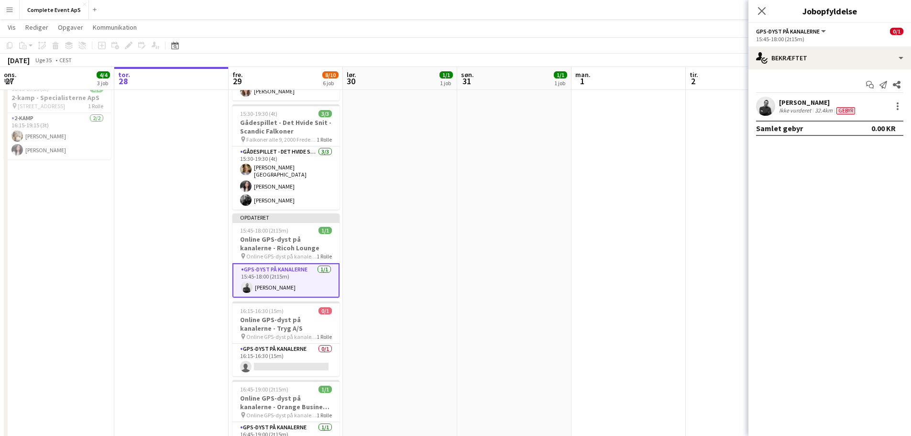
click at [636, 228] on app-date-cell at bounding box center [629, 191] width 114 height 550
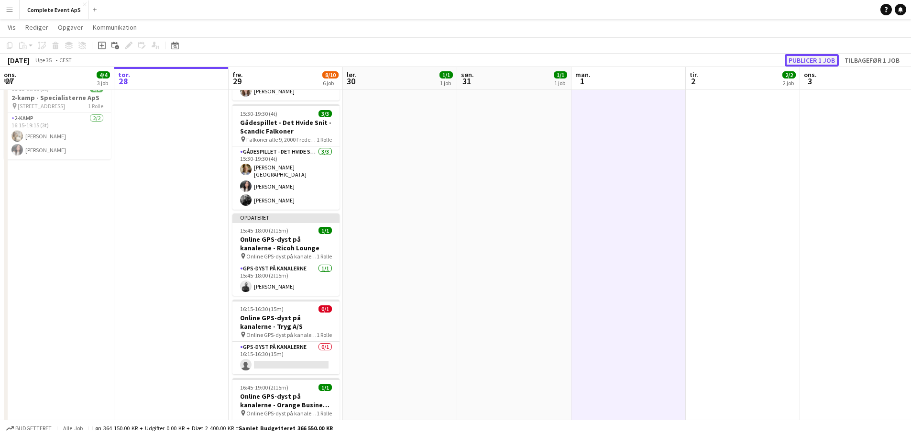
click at [806, 61] on button "Publicer 1 job" at bounding box center [812, 60] width 54 height 12
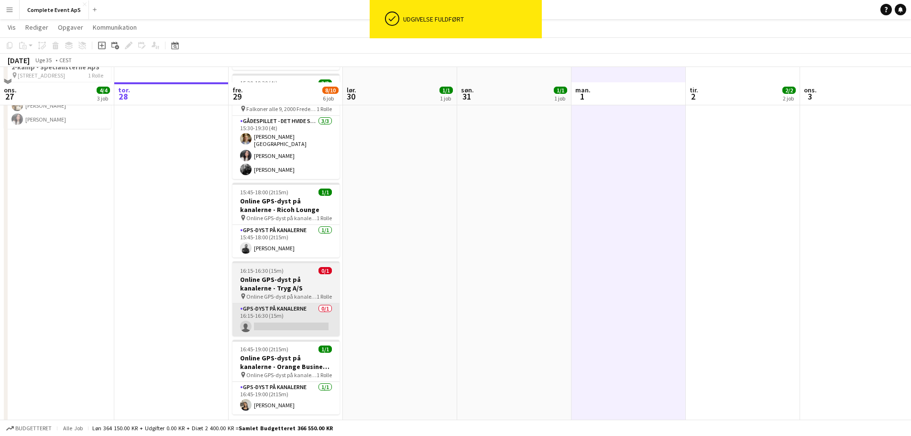
scroll to position [237, 0]
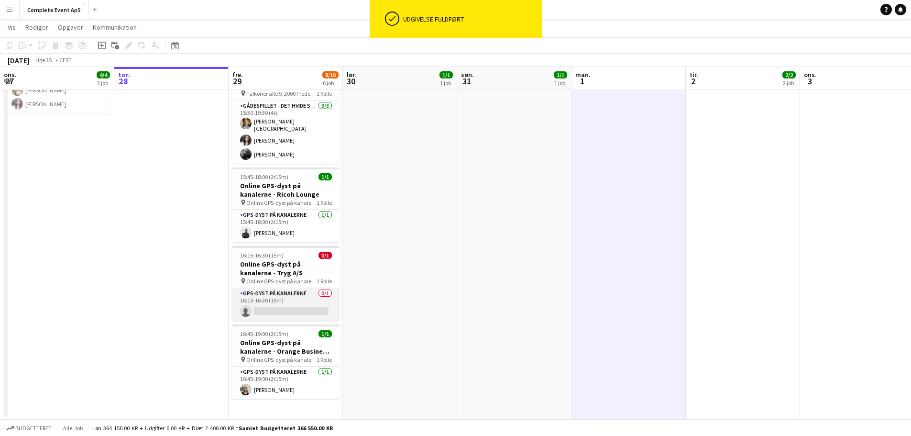
click at [286, 308] on app-card-role "GPS-dyst på kanalerne 0/1 16:15-16:30 (15m) single-neutral-actions" at bounding box center [286, 304] width 107 height 33
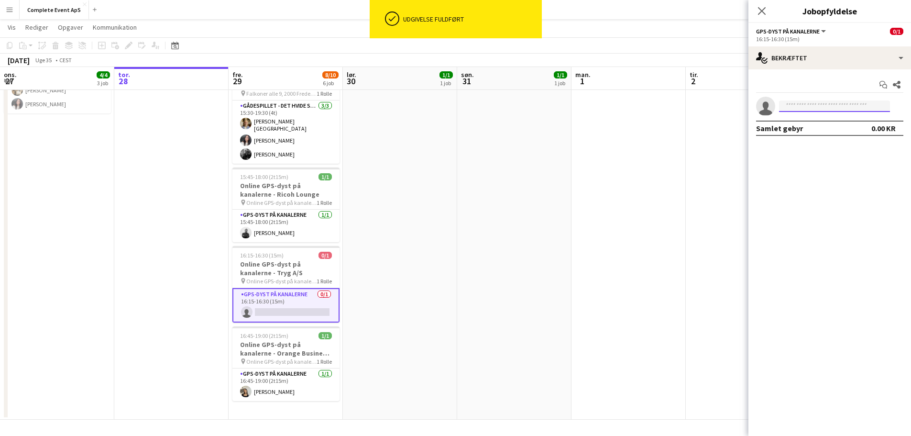
click at [812, 106] on input at bounding box center [834, 105] width 111 height 11
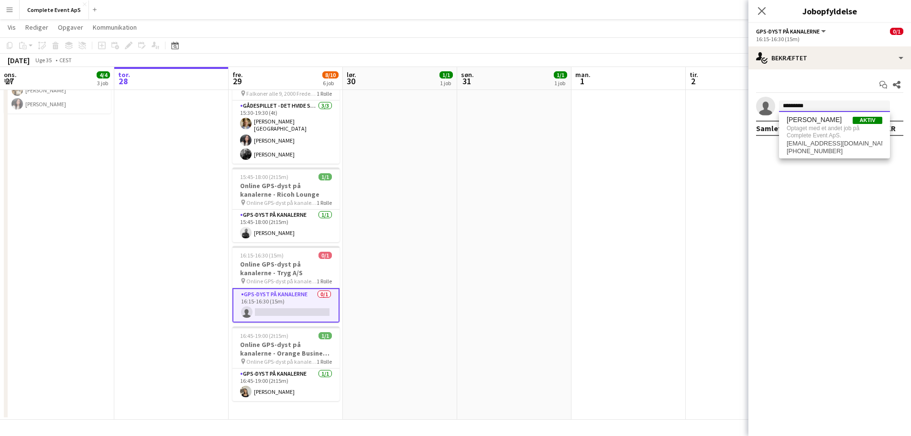
type input "*********"
click at [437, 213] on app-date-cell "14:00-16:15 (2t15m) 1/1 Online GPS-dyst på kanalerne - Limepack pin Online GPS-…" at bounding box center [400, 145] width 114 height 550
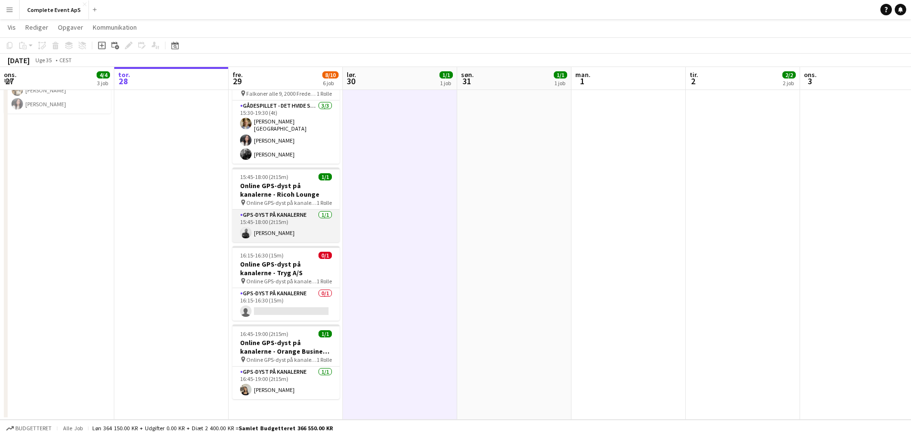
click at [297, 224] on app-card-role "GPS-dyst på kanalerne [DATE] 15:45-18:00 (2t15m) [PERSON_NAME]" at bounding box center [286, 226] width 107 height 33
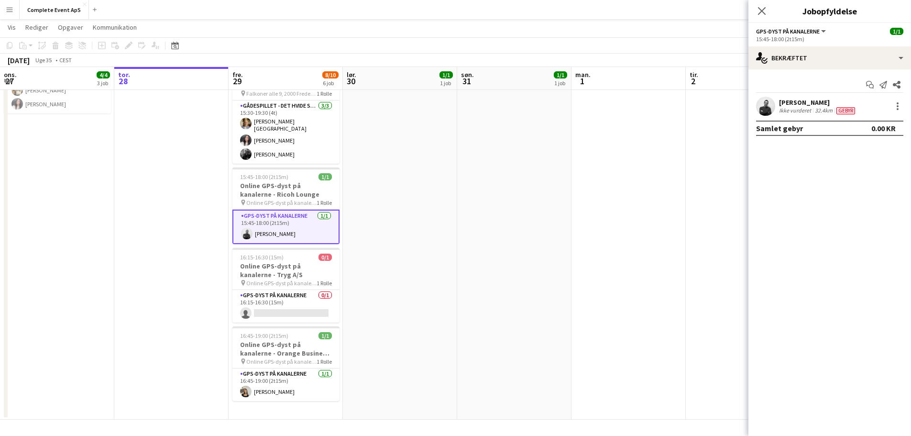
click at [453, 204] on app-date-cell "14:00-16:15 (2t15m) 1/1 Online GPS-dyst på kanalerne - Limepack pin Online GPS-…" at bounding box center [400, 145] width 114 height 550
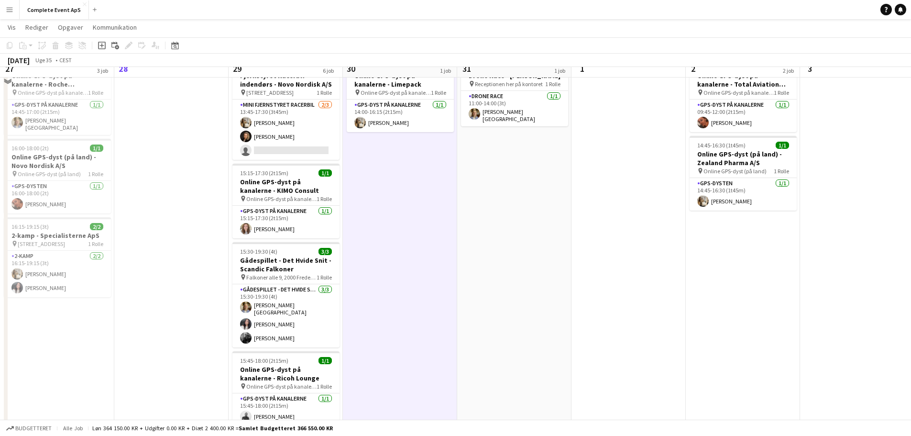
scroll to position [0, 0]
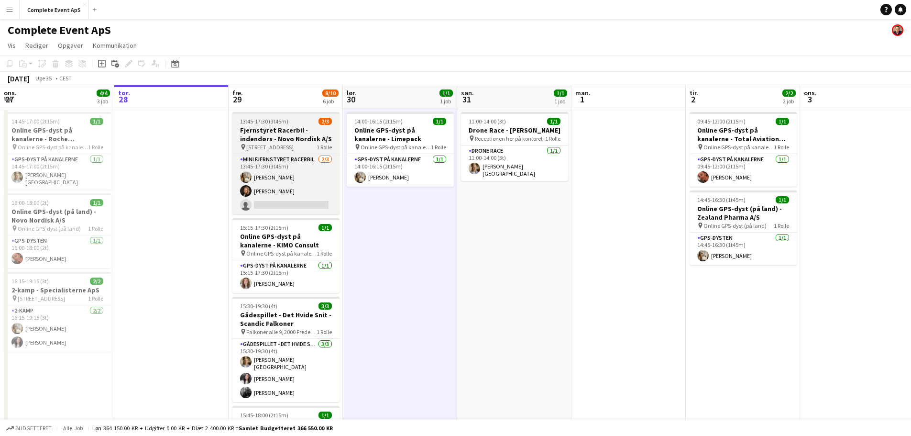
click at [278, 124] on span "13:45-17:30 (3t45m)" at bounding box center [264, 121] width 48 height 7
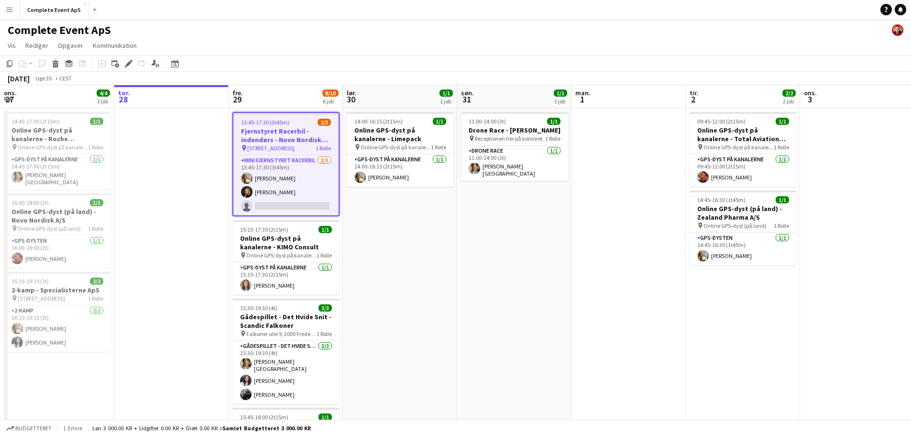
click at [278, 124] on span "13:45-17:30 (3t45m)" at bounding box center [265, 122] width 48 height 7
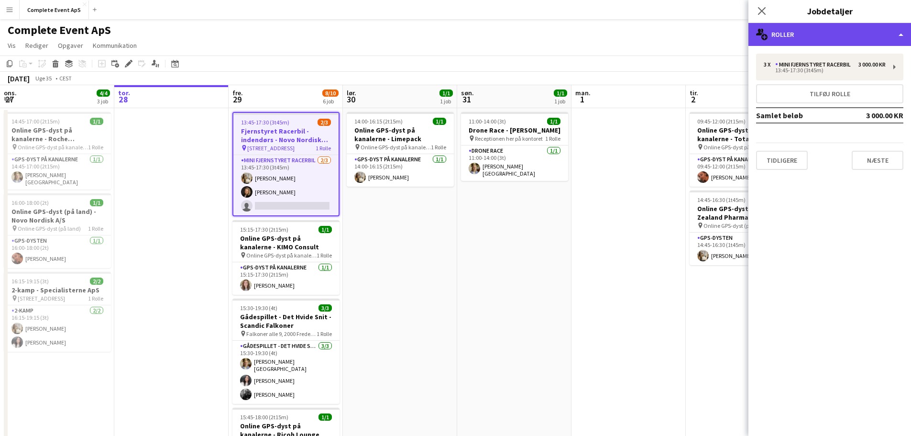
click at [804, 31] on div "multiple-users-add Roller" at bounding box center [830, 34] width 163 height 23
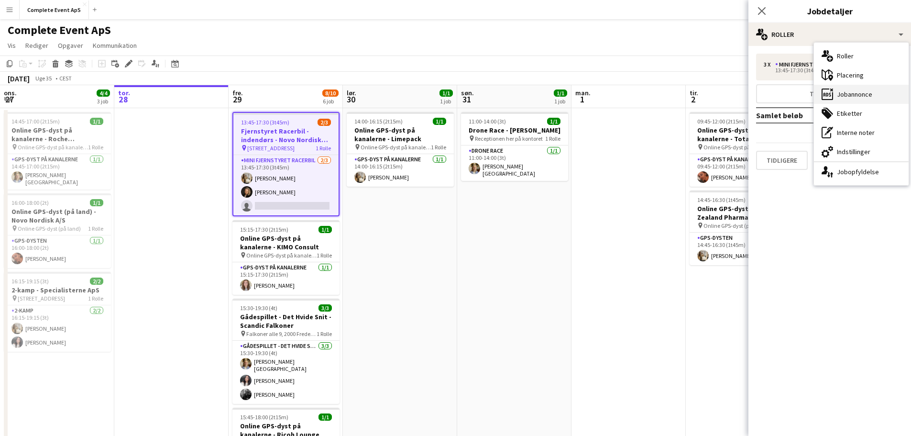
click at [866, 93] on div "ads-window Jobannonce" at bounding box center [861, 94] width 95 height 19
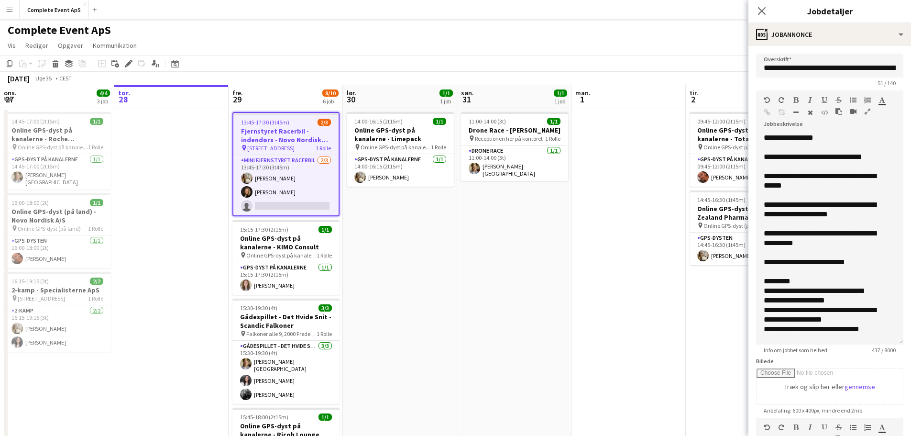
drag, startPoint x: 894, startPoint y: 198, endPoint x: 871, endPoint y: 338, distance: 142.0
click at [871, 338] on div "**********" at bounding box center [829, 238] width 147 height 211
click at [390, 221] on app-date-cell "14:00-16:15 (2t15m) 1/1 Online GPS-dyst på kanalerne - Limepack pin Online GPS-…" at bounding box center [400, 383] width 114 height 550
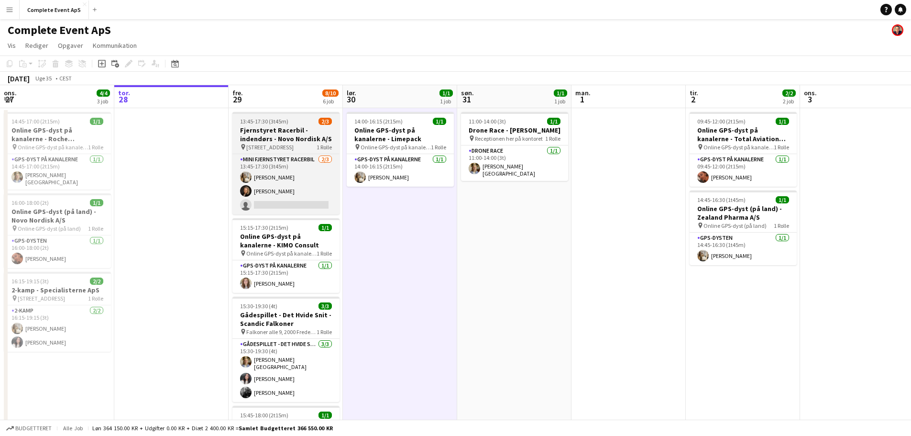
click at [300, 125] on app-job-card "13:45-17:30 (3t45m) 2/3 Fjernstyret Racerbil - indendørs - Novo Nordisk A/S pin…" at bounding box center [286, 163] width 107 height 102
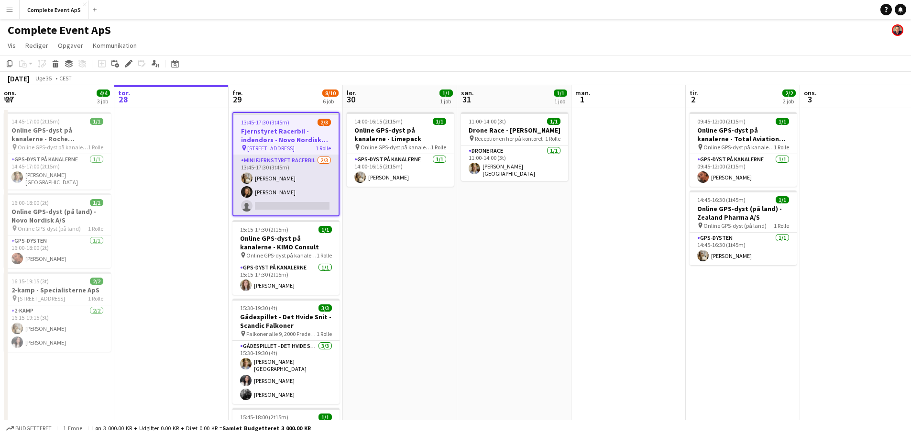
click at [304, 180] on app-card-role "Mini Fjernstyret Racerbil [DATE] 13:45-17:30 (3t45m) [PERSON_NAME] [PERSON_NAME…" at bounding box center [285, 185] width 105 height 60
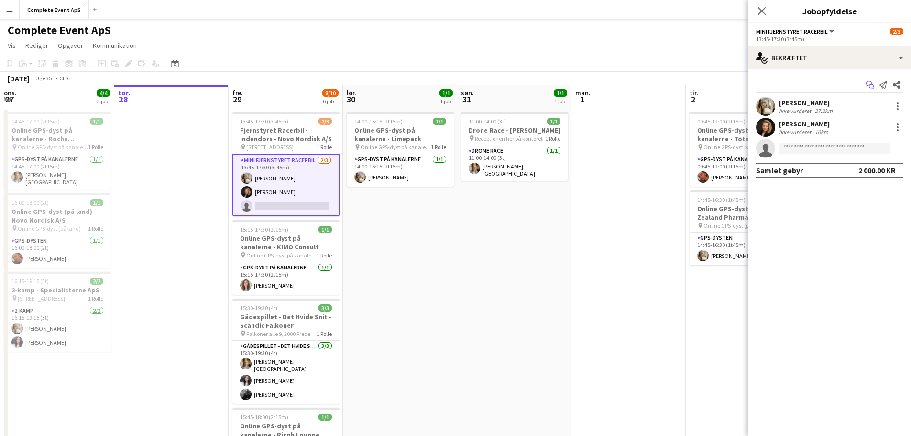
click at [867, 83] on icon "Start chat" at bounding box center [870, 85] width 8 height 8
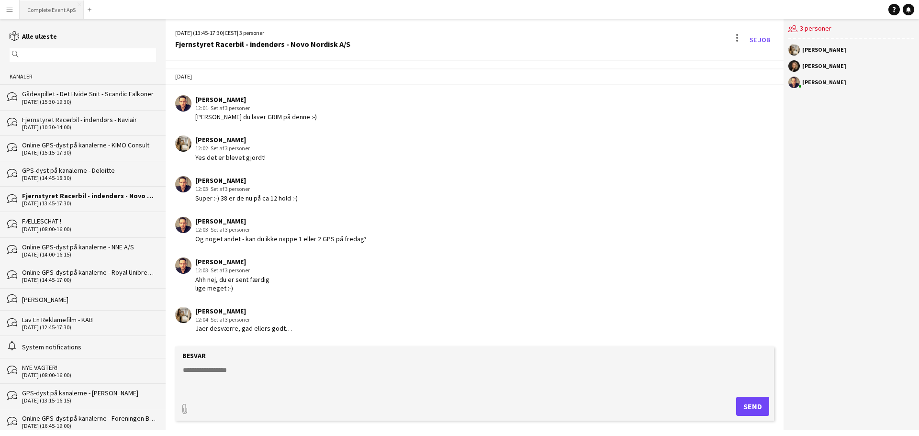
click at [49, 7] on button "Complete Event ApS Luk" at bounding box center [52, 9] width 64 height 19
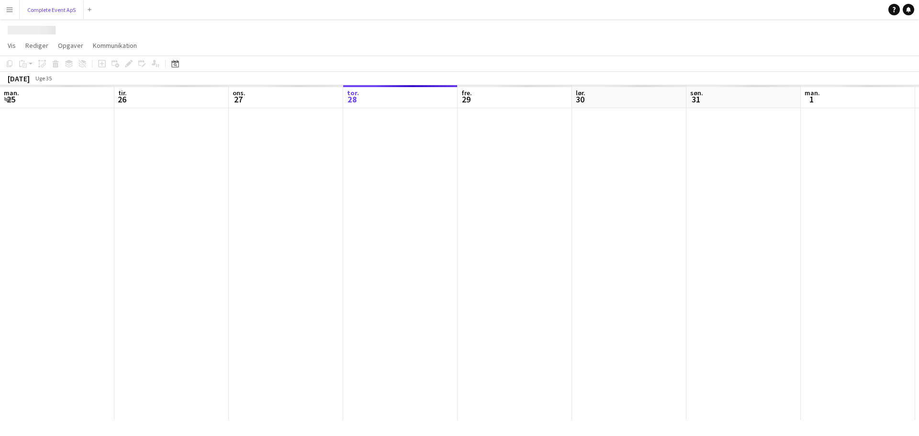
scroll to position [0, 229]
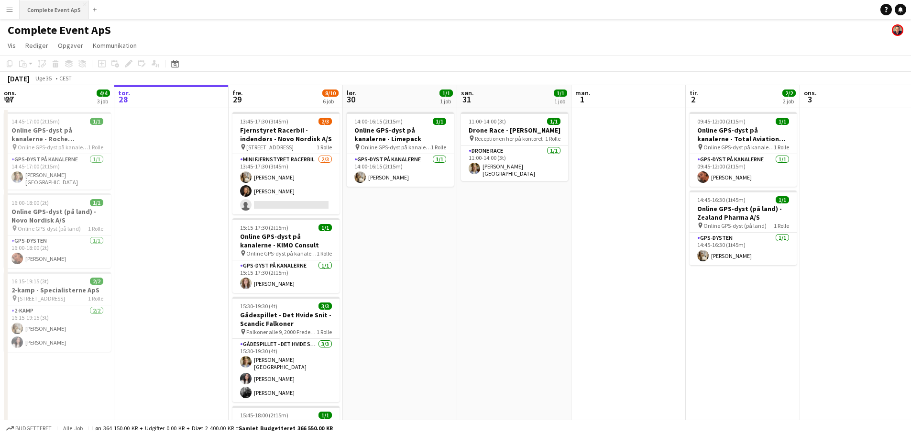
click at [58, 6] on button "Complete Event ApS Luk" at bounding box center [54, 9] width 69 height 19
click at [288, 201] on app-card-role "Mini Fjernstyret Racerbil [DATE] 13:45-17:30 (3t45m) [PERSON_NAME] [PERSON_NAME…" at bounding box center [286, 184] width 107 height 60
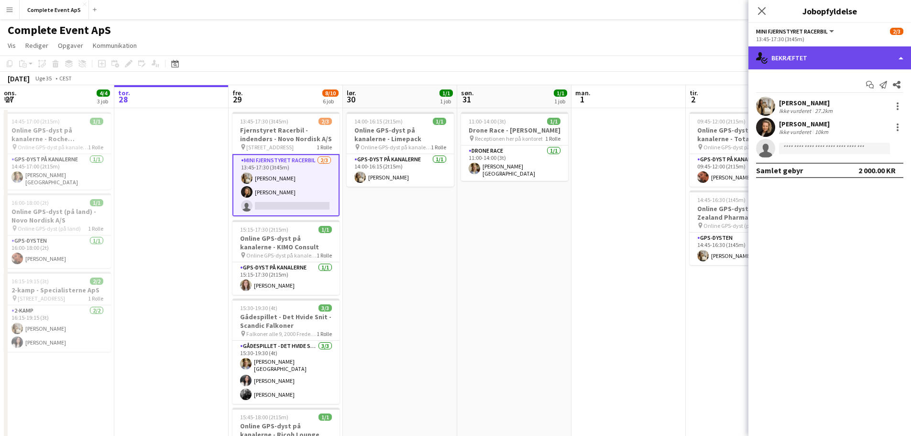
click at [812, 55] on div "single-neutral-actions-check-2 Bekræftet" at bounding box center [830, 57] width 163 height 23
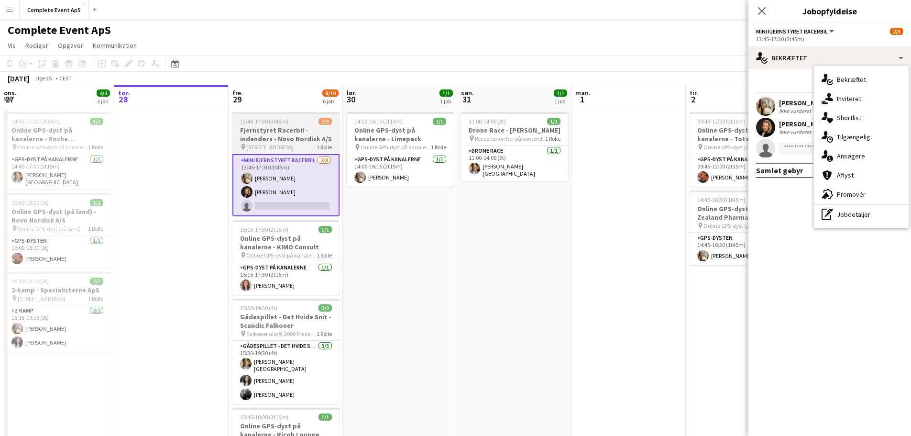
click at [288, 122] on div "13:45-17:30 (3t45m) 2/3" at bounding box center [286, 121] width 107 height 7
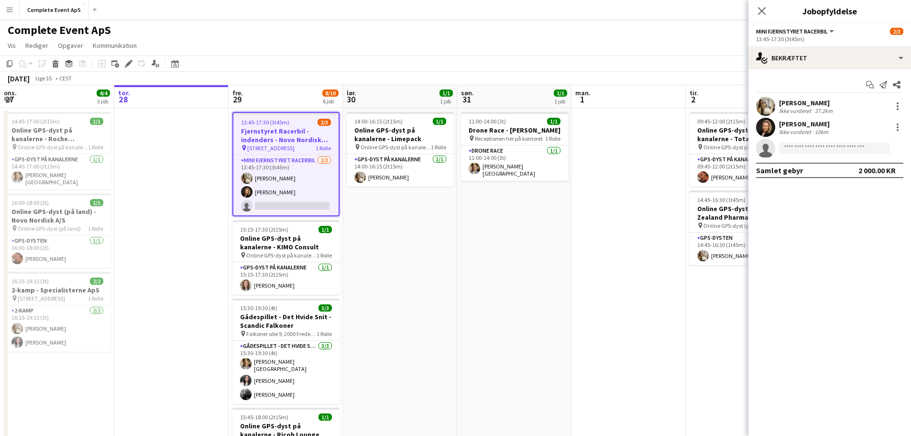
click at [288, 122] on div "13:45-17:30 (3t45m) 2/3" at bounding box center [285, 122] width 105 height 7
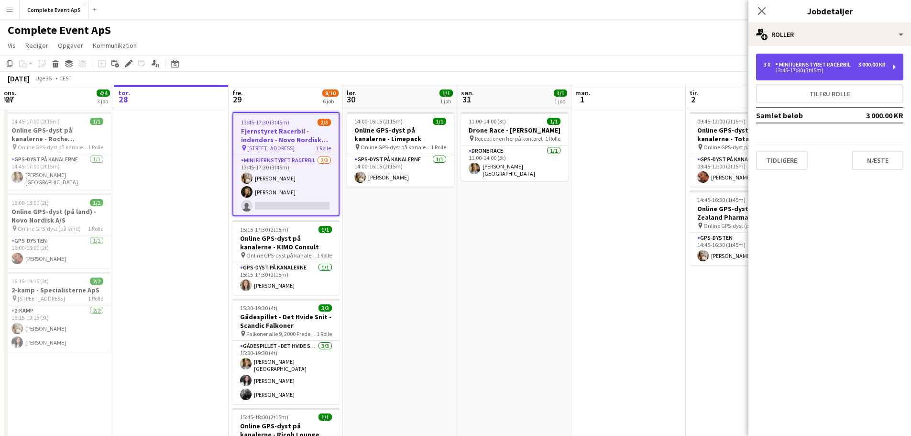
click at [797, 65] on div "Mini Fjernstyret Racerbil" at bounding box center [815, 64] width 79 height 7
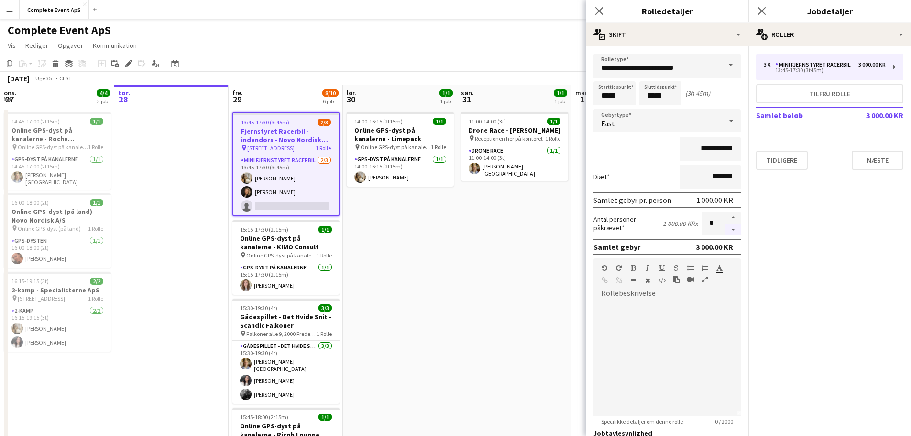
click at [726, 226] on button "button" at bounding box center [733, 230] width 15 height 12
type input "*"
click at [539, 231] on app-date-cell "11:00-14:00 (3t) 1/1 Drone Race - [PERSON_NAME] pin Receptionen her på kontoret…" at bounding box center [514, 383] width 114 height 550
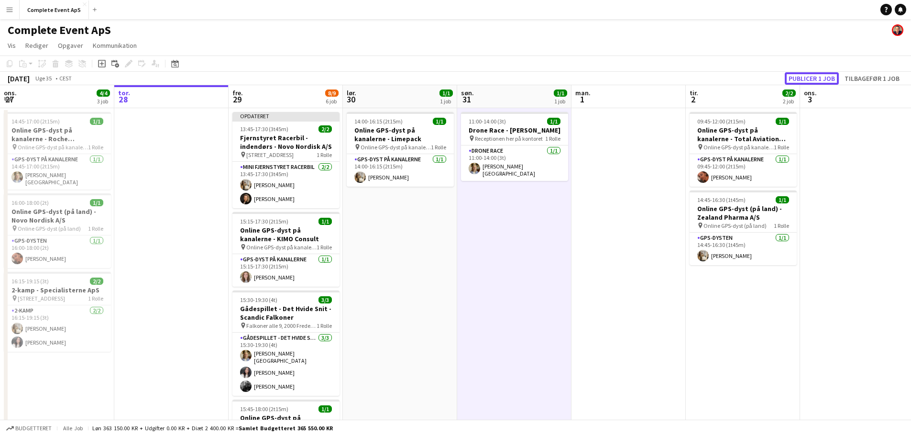
drag, startPoint x: 830, startPoint y: 74, endPoint x: 794, endPoint y: 80, distance: 35.9
click at [830, 75] on button "Publicer 1 job" at bounding box center [812, 78] width 54 height 12
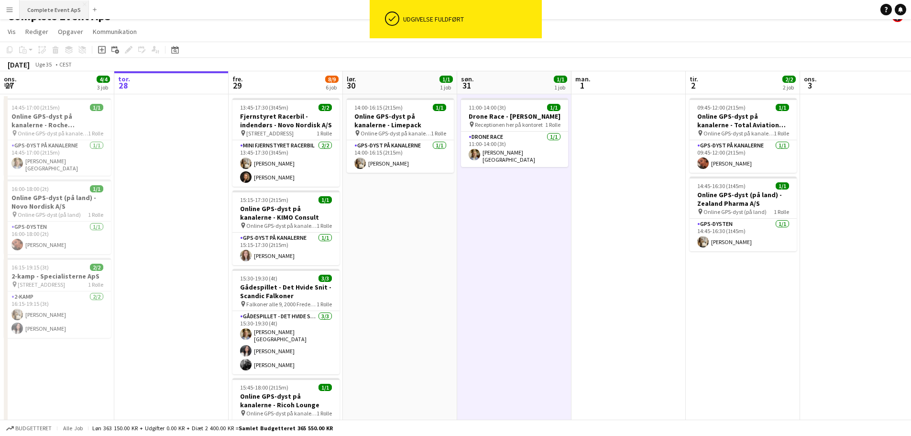
scroll to position [0, 0]
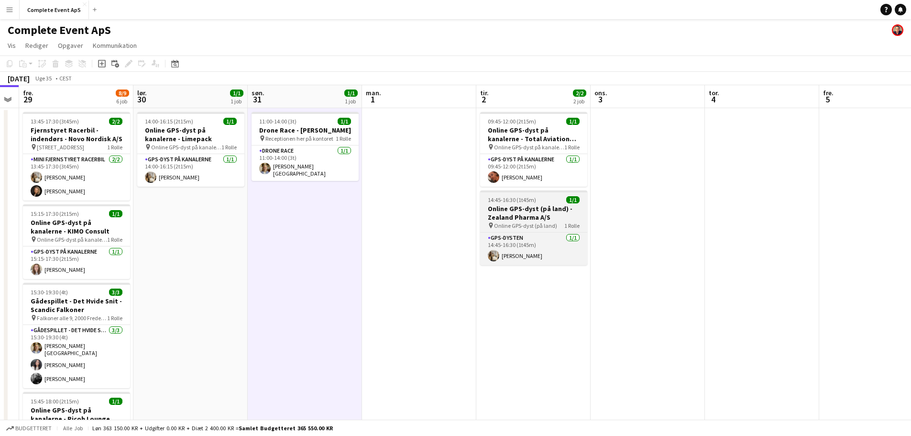
drag, startPoint x: 496, startPoint y: 233, endPoint x: 397, endPoint y: 232, distance: 99.1
click at [394, 233] on app-calendar-viewport "tir. 26 5/5 2 job ons. 27 4/4 3 job tor. 28 fre. 29 8/9 6 job lør. 30 1/1 1 job…" at bounding box center [455, 371] width 911 height 573
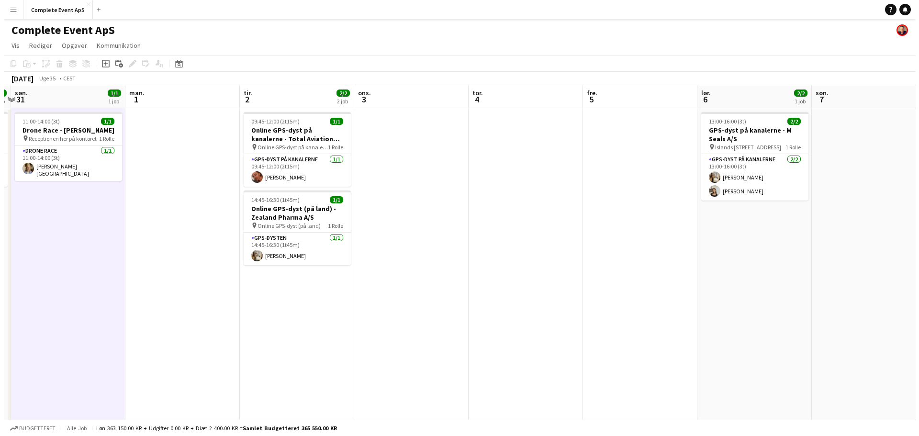
scroll to position [0, 343]
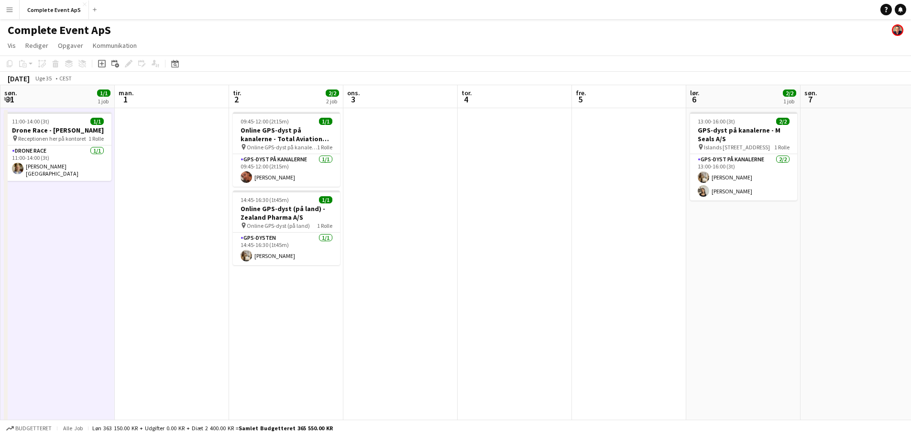
drag, startPoint x: 679, startPoint y: 254, endPoint x: 615, endPoint y: 260, distance: 64.4
click at [615, 260] on app-calendar-viewport "tor. 28 fre. 29 8/9 6 job lør. 30 1/1 1 job søn. 31 1/1 1 job man. 1 tir. 2 2/2…" at bounding box center [455, 371] width 911 height 573
click at [58, 8] on button "Complete Event ApS Luk" at bounding box center [54, 9] width 69 height 19
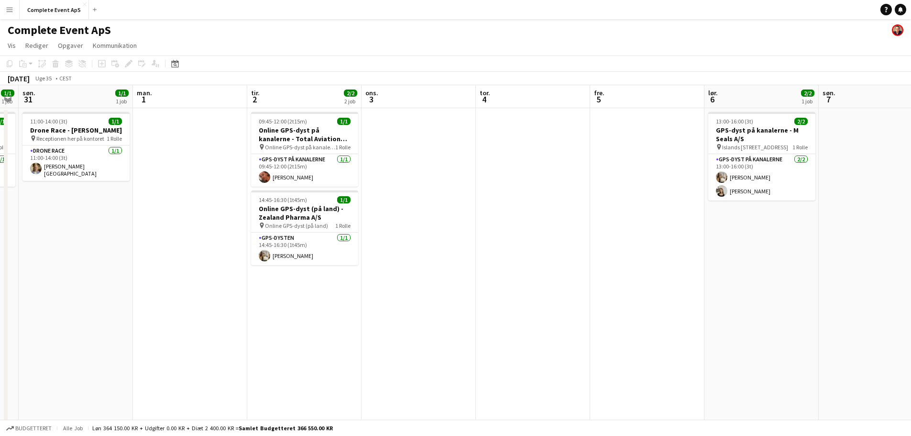
scroll to position [0, 372]
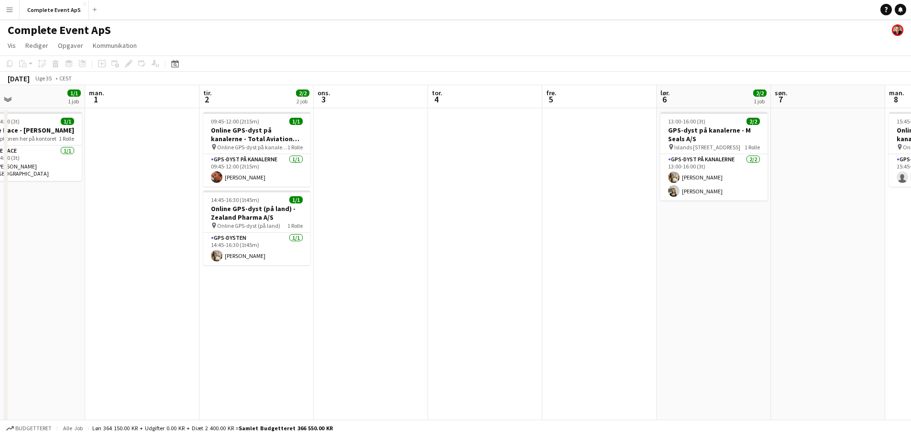
drag, startPoint x: 615, startPoint y: 275, endPoint x: 129, endPoint y: 241, distance: 487.7
click at [129, 241] on app-calendar-viewport "tor. 28 fre. 29 8/9 6 job lør. 30 1/1 1 job søn. 31 1/1 1 job man. 1 tir. 2 2/2…" at bounding box center [455, 364] width 911 height 559
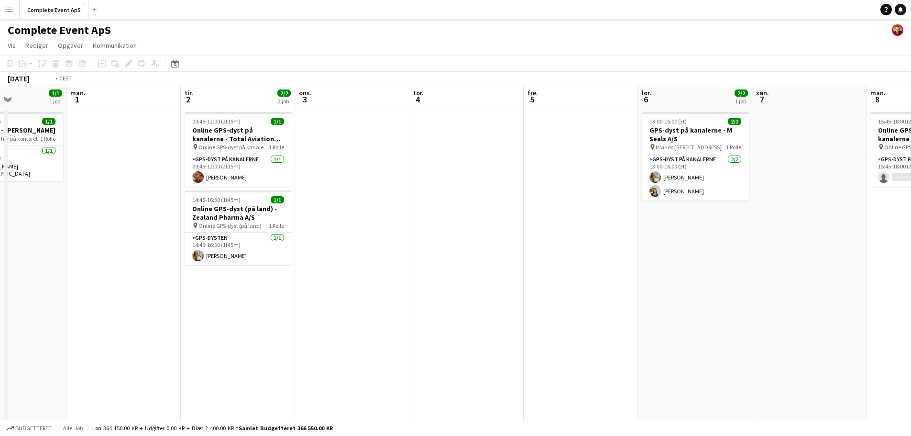
drag, startPoint x: 406, startPoint y: 184, endPoint x: 9, endPoint y: 184, distance: 397.1
click at [33, 184] on app-calendar-viewport "fre. 29 8/9 6 job lør. 30 1/1 1 job søn. 31 1/1 1 job man. 1 tir. 2 2/2 2 job o…" at bounding box center [455, 364] width 911 height 559
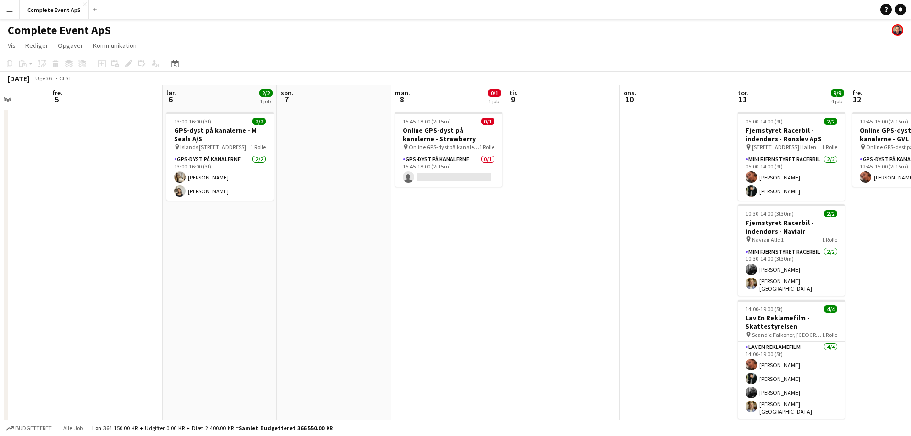
scroll to position [0, 324]
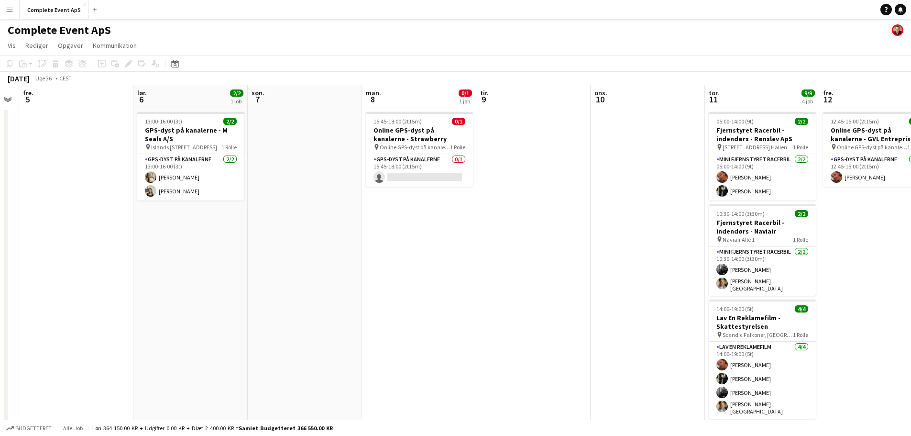
drag, startPoint x: 432, startPoint y: 298, endPoint x: 189, endPoint y: 298, distance: 243.0
click at [189, 298] on app-calendar-viewport "tir. 2 2/2 2 job ons. 3 tor. 4 fre. 5 lør. 6 2/2 1 job søn. 7 man. 8 0/1 1 job …" at bounding box center [455, 364] width 911 height 559
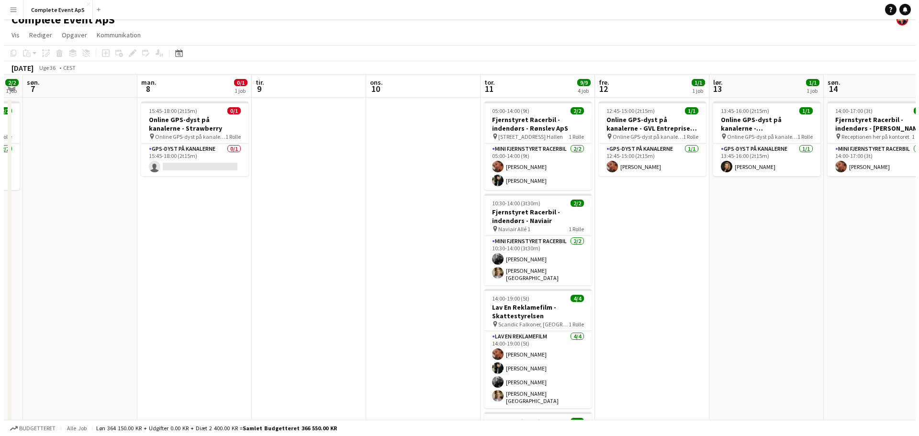
scroll to position [0, 0]
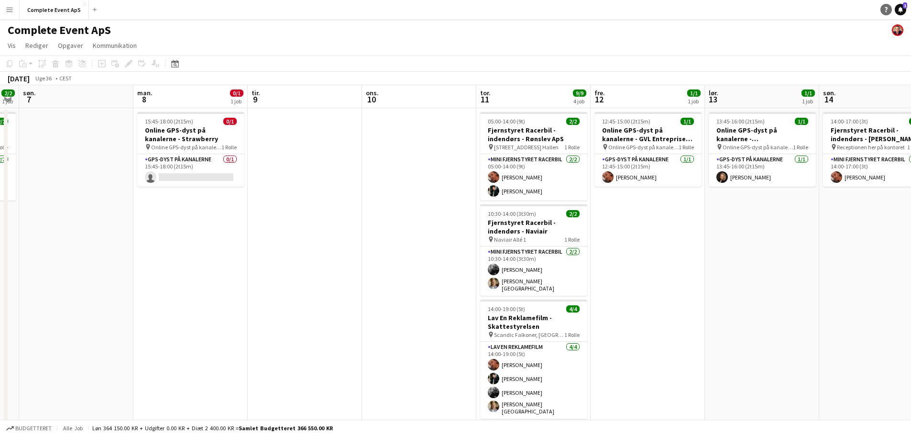
drag, startPoint x: 900, startPoint y: 11, endPoint x: 893, endPoint y: 11, distance: 7.2
click at [900, 11] on icon at bounding box center [900, 9] width 5 height 5
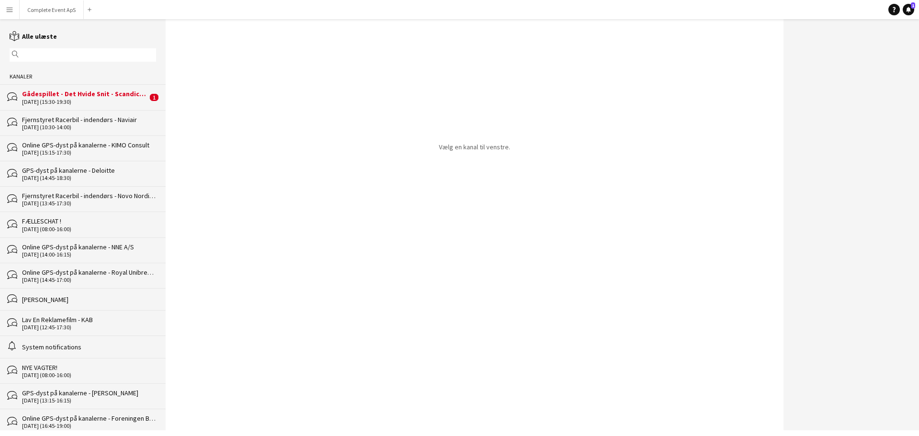
click at [84, 92] on div "Gådespillet - Det Hvide Snit - Scandic Falkoner" at bounding box center [84, 93] width 125 height 9
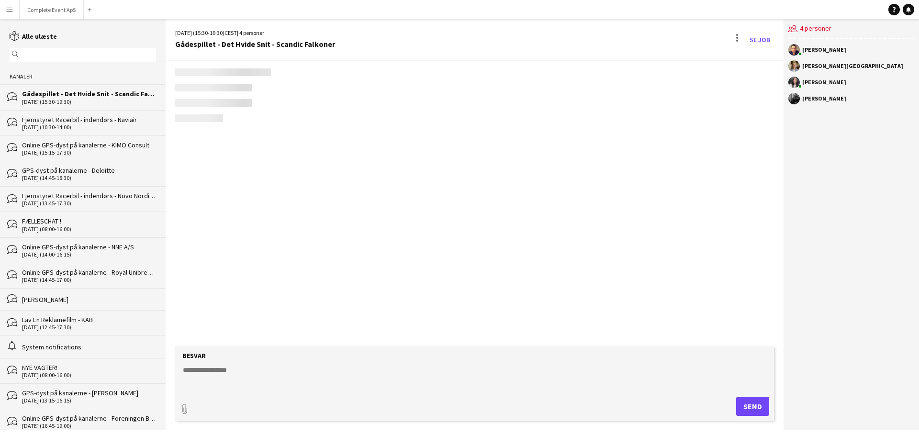
scroll to position [342, 0]
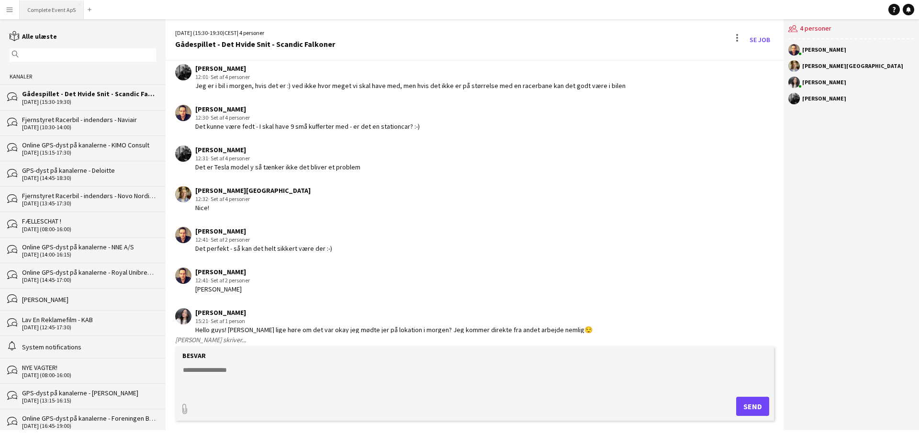
click at [50, 8] on button "Complete Event ApS Luk" at bounding box center [52, 9] width 64 height 19
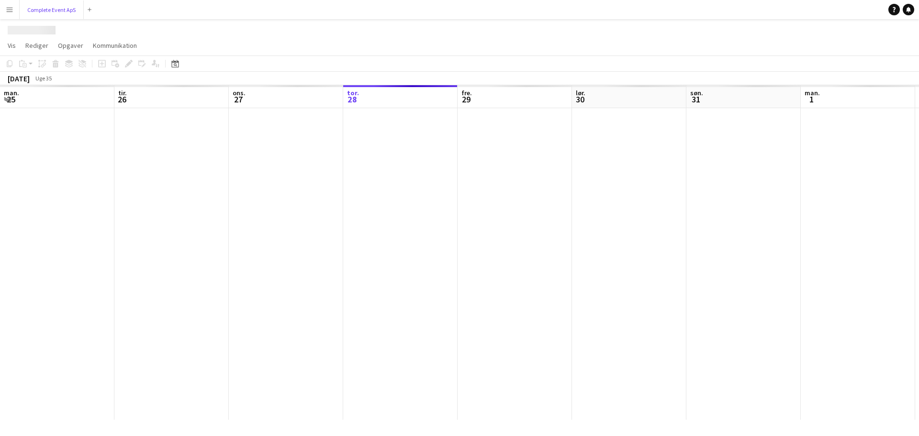
scroll to position [0, 229]
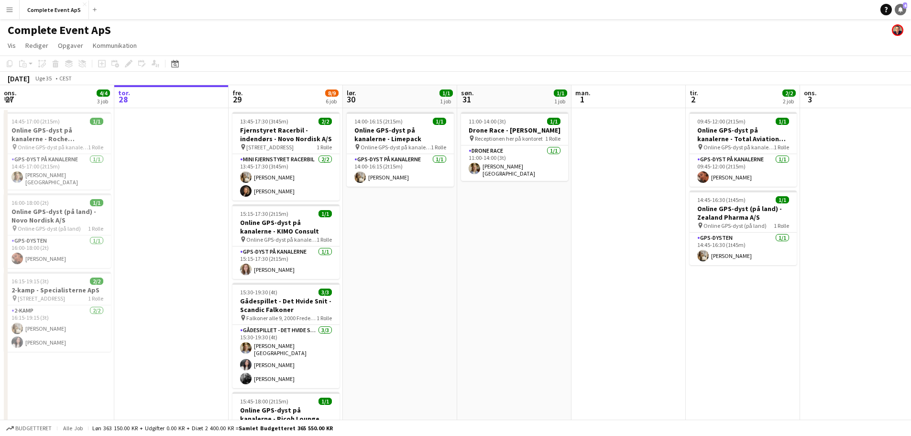
click at [903, 10] on icon "Notifikationer" at bounding box center [901, 10] width 6 height 6
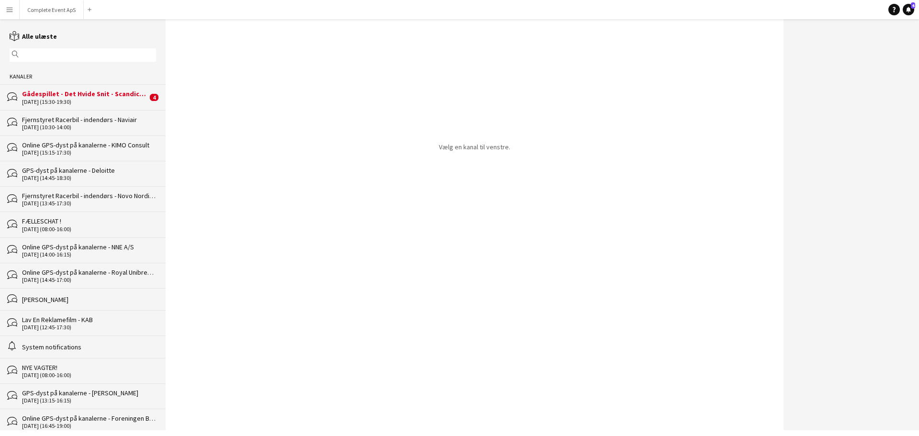
click at [118, 98] on div "Gådespillet - Det Hvide Snit - Scandic Falkoner" at bounding box center [84, 93] width 125 height 9
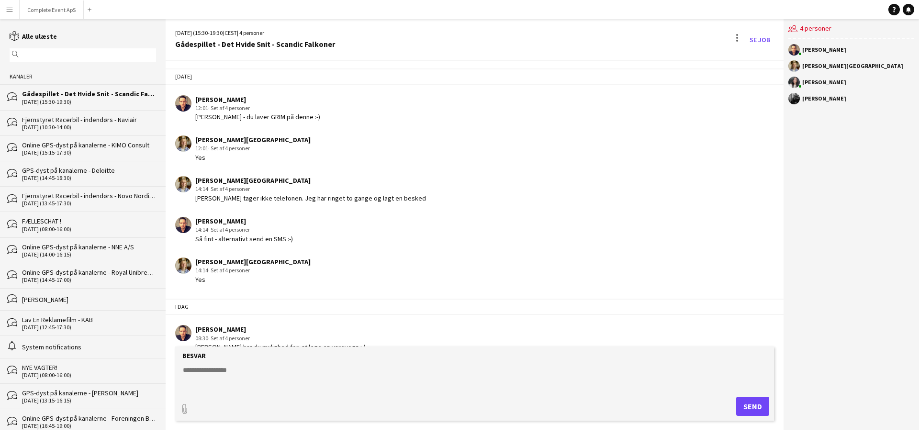
scroll to position [505, 0]
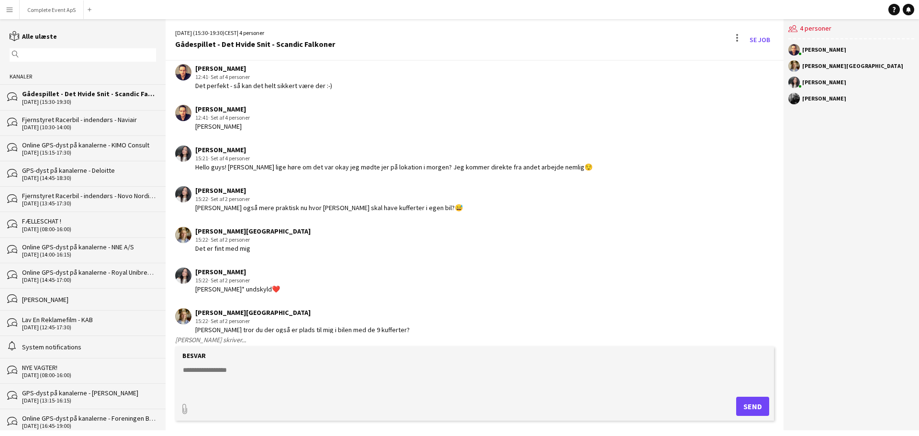
click at [393, 370] on textarea at bounding box center [476, 377] width 589 height 25
click at [60, 11] on button "Complete Event ApS Luk" at bounding box center [52, 9] width 64 height 19
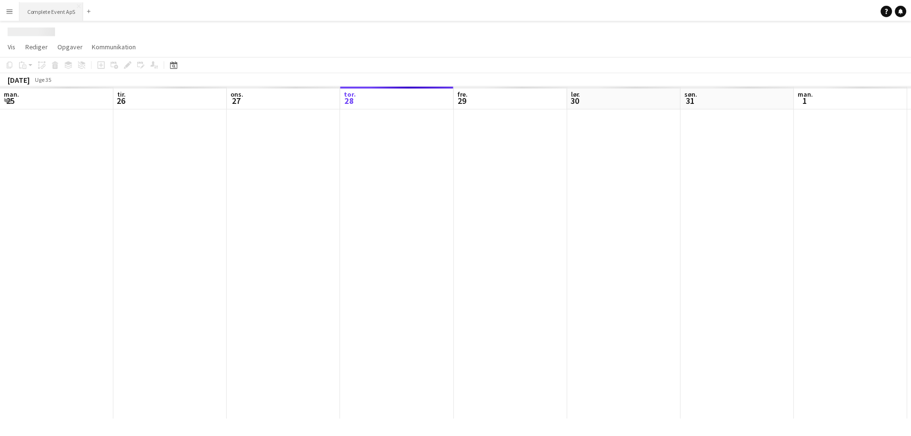
scroll to position [0, 229]
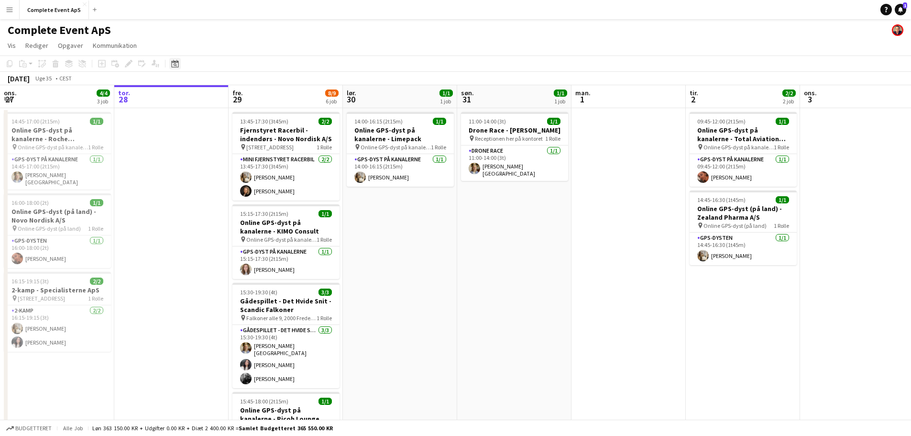
click at [173, 62] on icon "Datovælger" at bounding box center [175, 64] width 8 height 8
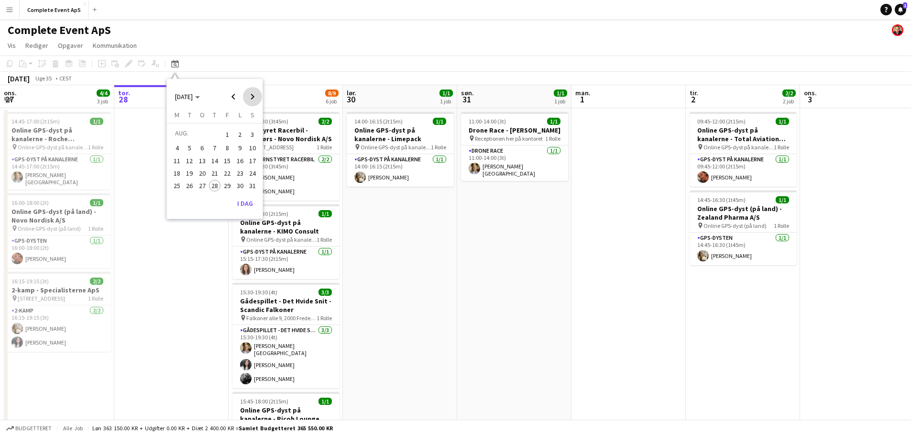
click at [257, 100] on span "Next month" at bounding box center [252, 96] width 19 height 19
click at [253, 100] on span "Next month" at bounding box center [252, 96] width 19 height 19
click at [179, 163] on span "6" at bounding box center [176, 158] width 11 height 11
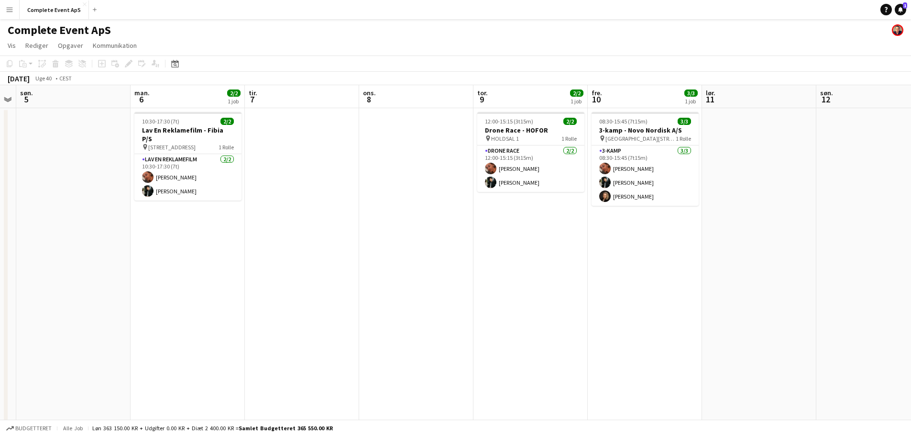
scroll to position [0, 357]
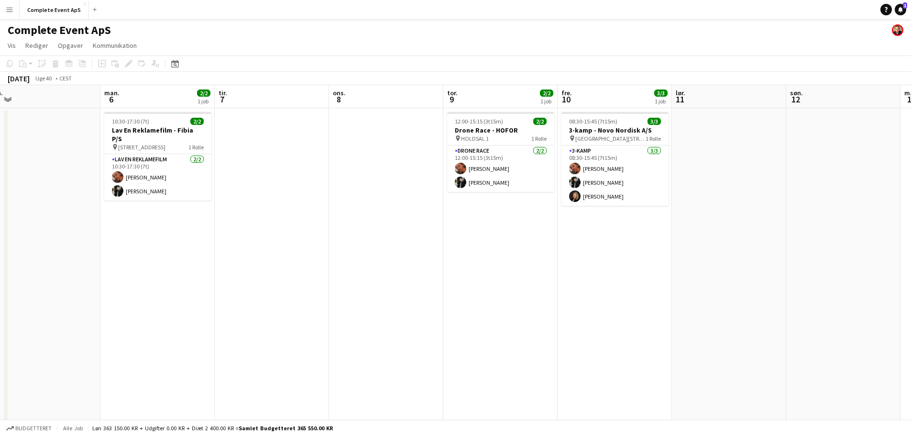
drag, startPoint x: 591, startPoint y: 320, endPoint x: 449, endPoint y: 311, distance: 142.4
click at [449, 311] on app-calendar-viewport "tor. 2 fre. 3 3/3 1 job lør. 4 søn. 5 man. 6 2/2 1 job tir. 7 ons. 8 tor. 9 2/2…" at bounding box center [455, 364] width 911 height 559
